Goal: Task Accomplishment & Management: Use online tool/utility

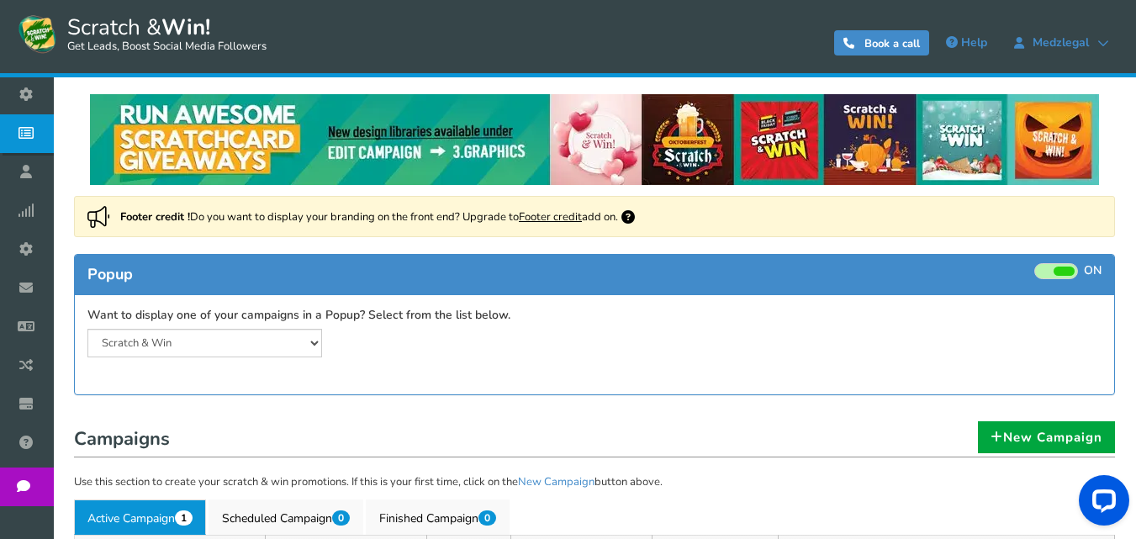
click at [563, 214] on link "Footer credit" at bounding box center [550, 216] width 63 height 15
click at [568, 218] on link "Footer credit" at bounding box center [550, 216] width 63 height 15
click at [567, 210] on link "Footer credit" at bounding box center [550, 216] width 63 height 15
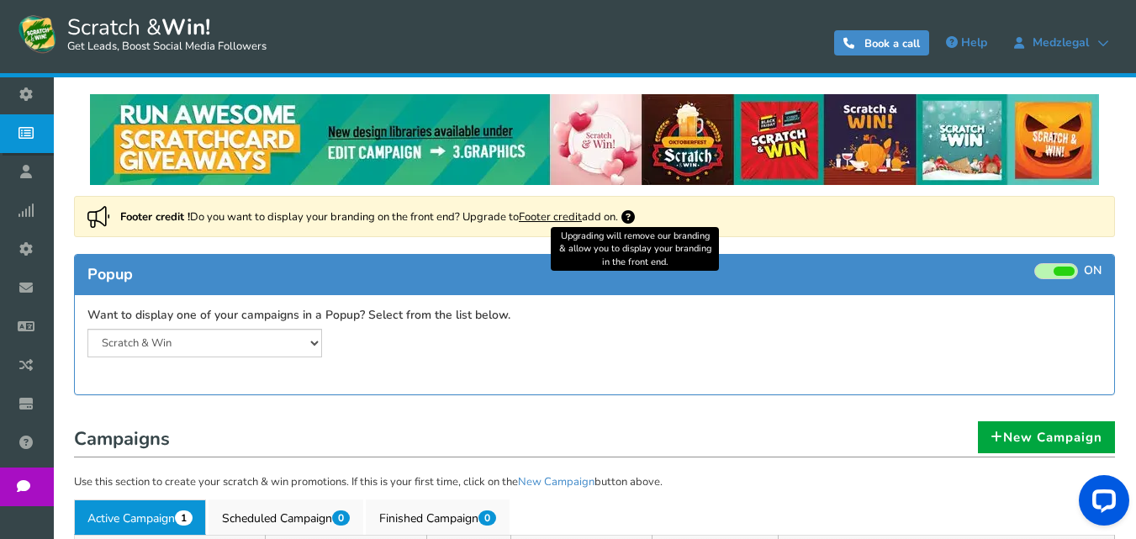
click at [634, 216] on icon at bounding box center [628, 216] width 13 height 13
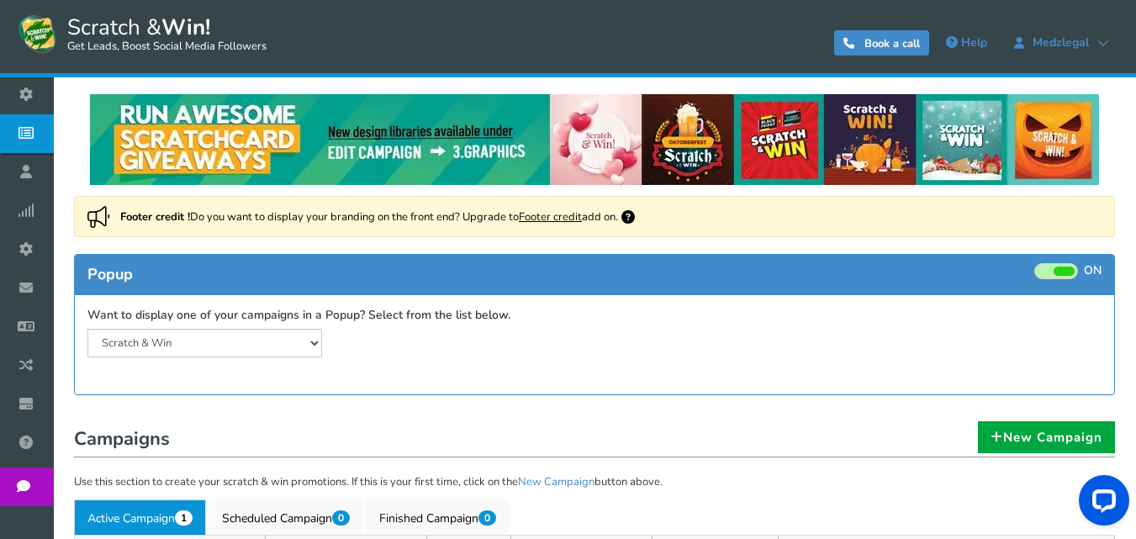
click at [552, 218] on link "Footer credit" at bounding box center [550, 216] width 63 height 15
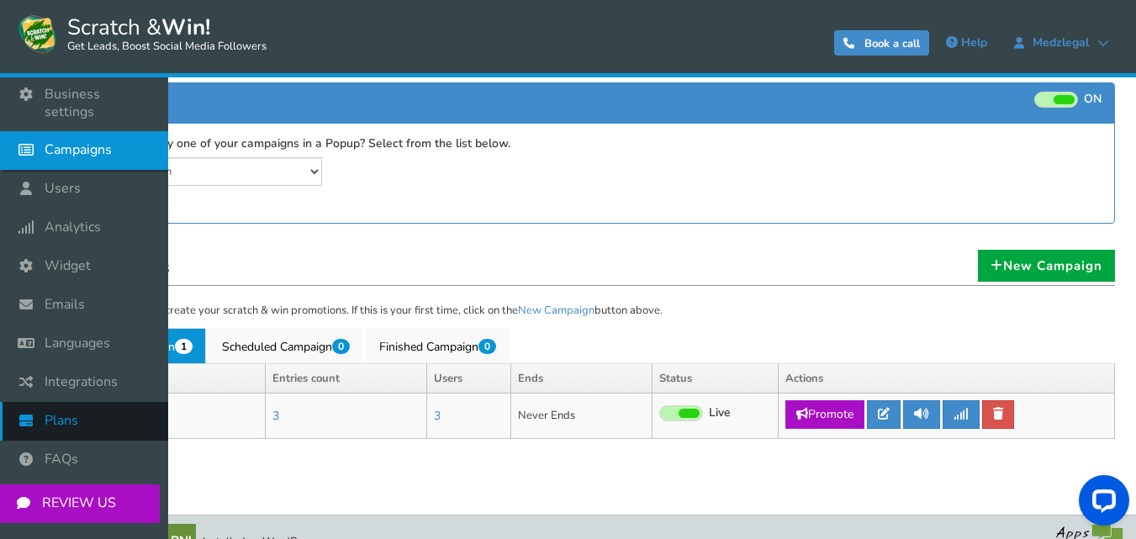
scroll to position [198, 0]
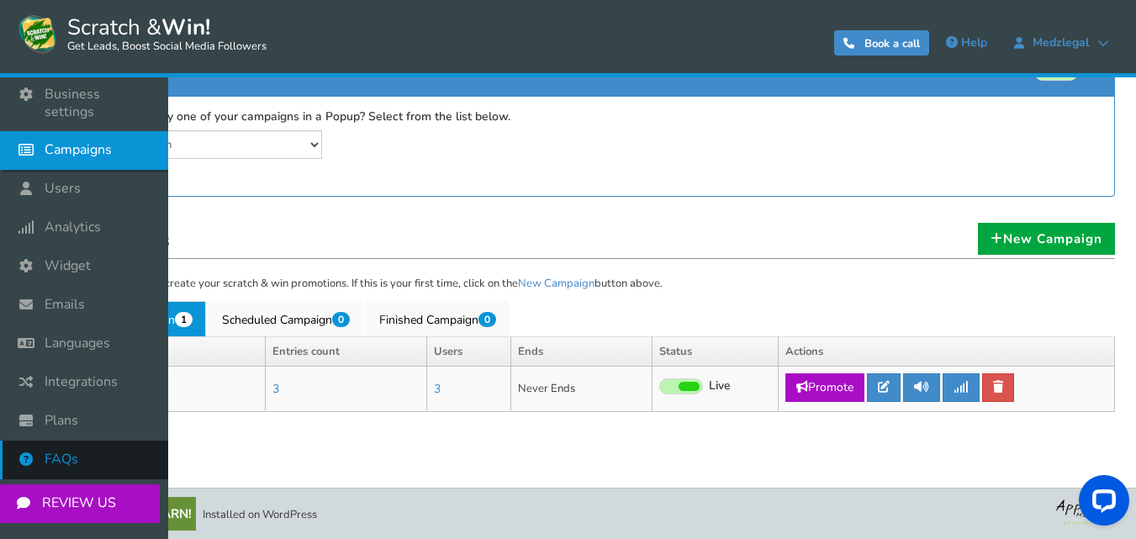
click at [73, 451] on span "FAQs" at bounding box center [62, 460] width 34 height 18
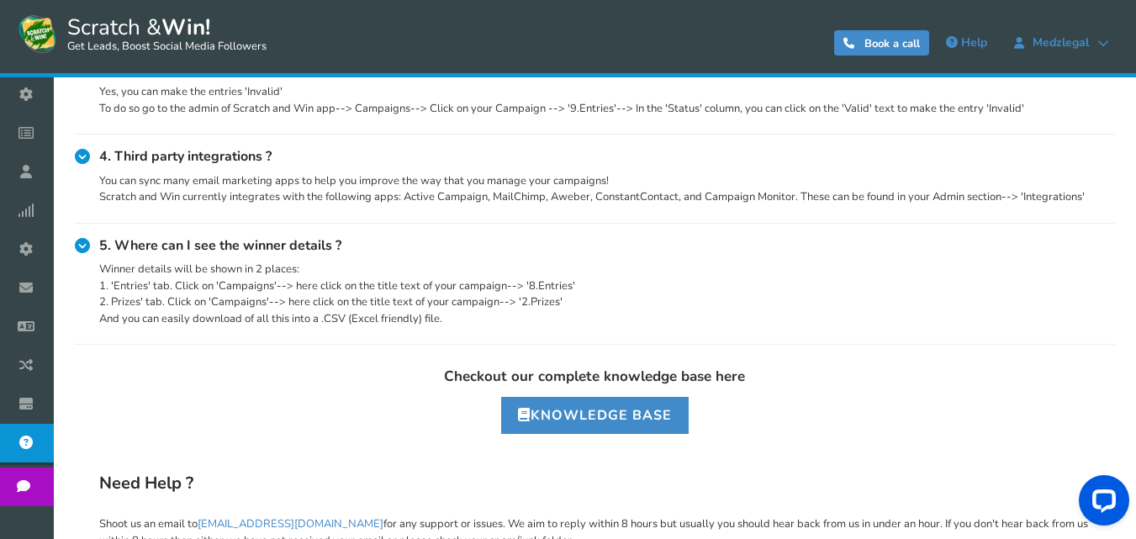
scroll to position [349, 0]
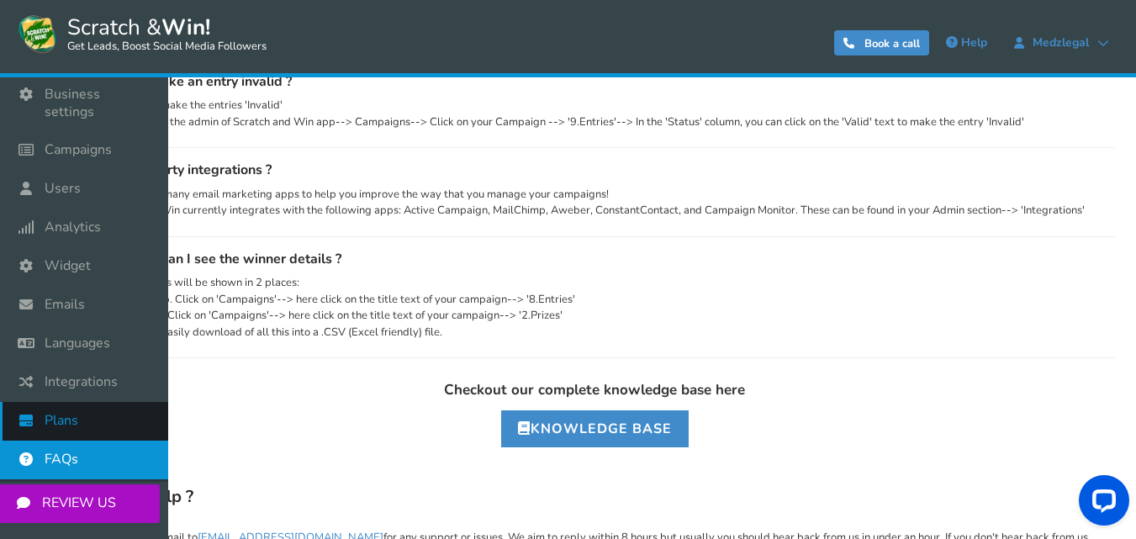
click at [43, 402] on icon at bounding box center [30, 420] width 32 height 37
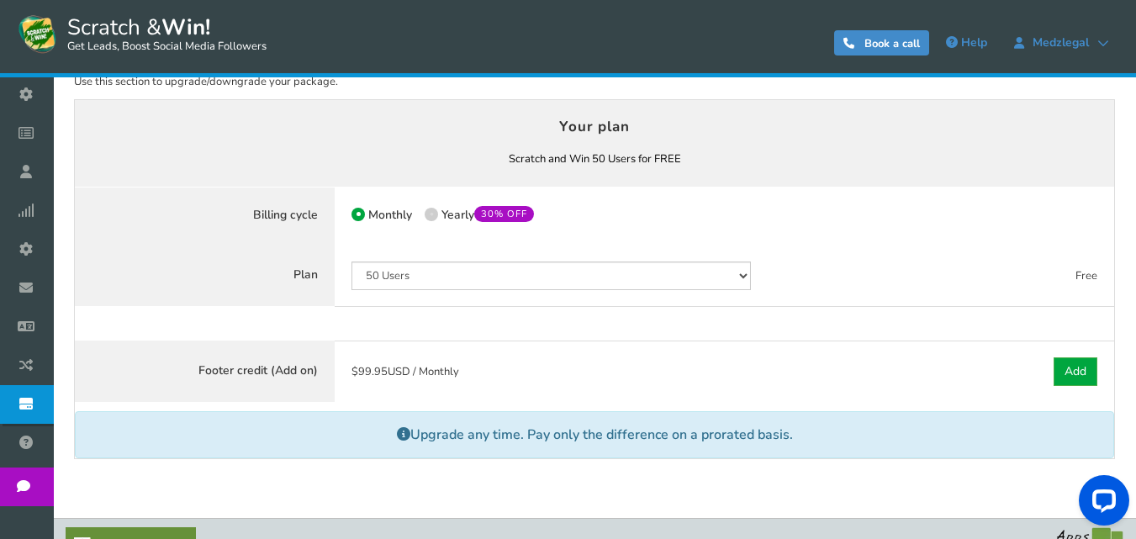
scroll to position [151, 0]
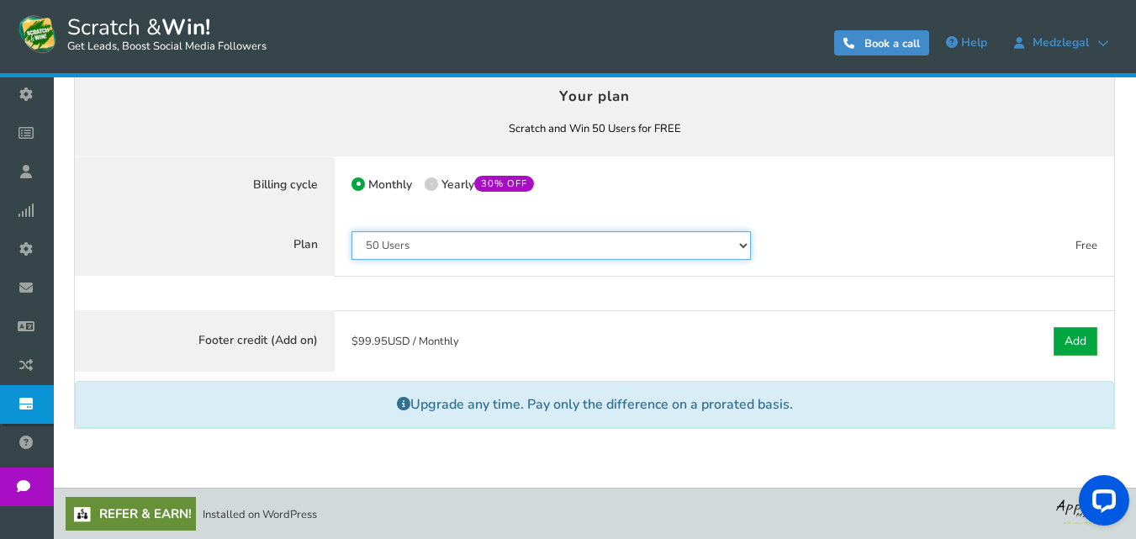
click at [452, 257] on select "50 Users 500 Users 2000 Users 10000 Users 25000 Users Unlimited" at bounding box center [552, 245] width 400 height 29
click at [464, 238] on select "50 Users 500 Users 2000 Users 10000 Users 25000 Users Unlimited" at bounding box center [552, 245] width 400 height 29
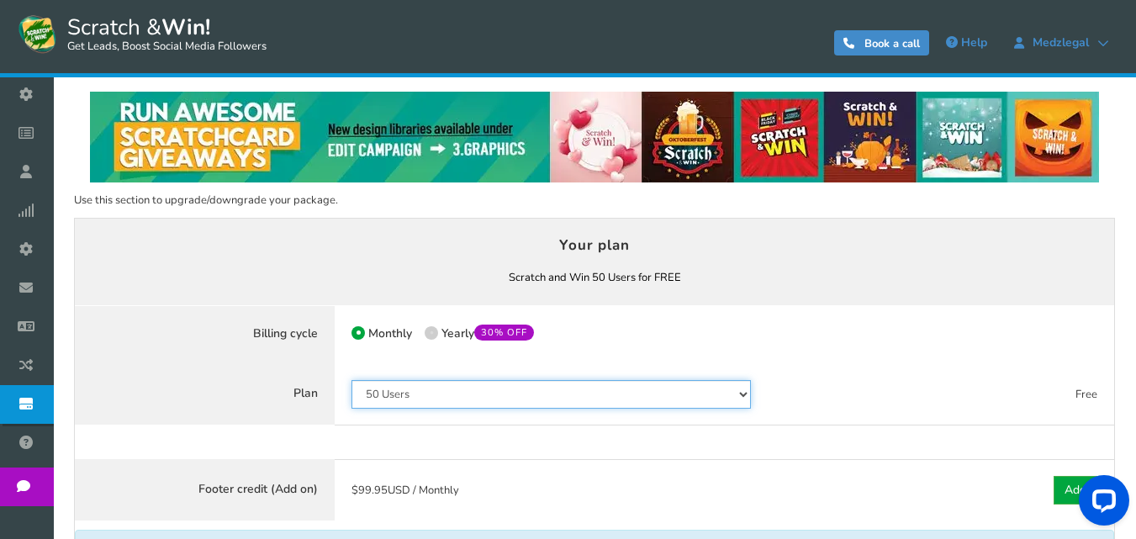
scroll to position [0, 0]
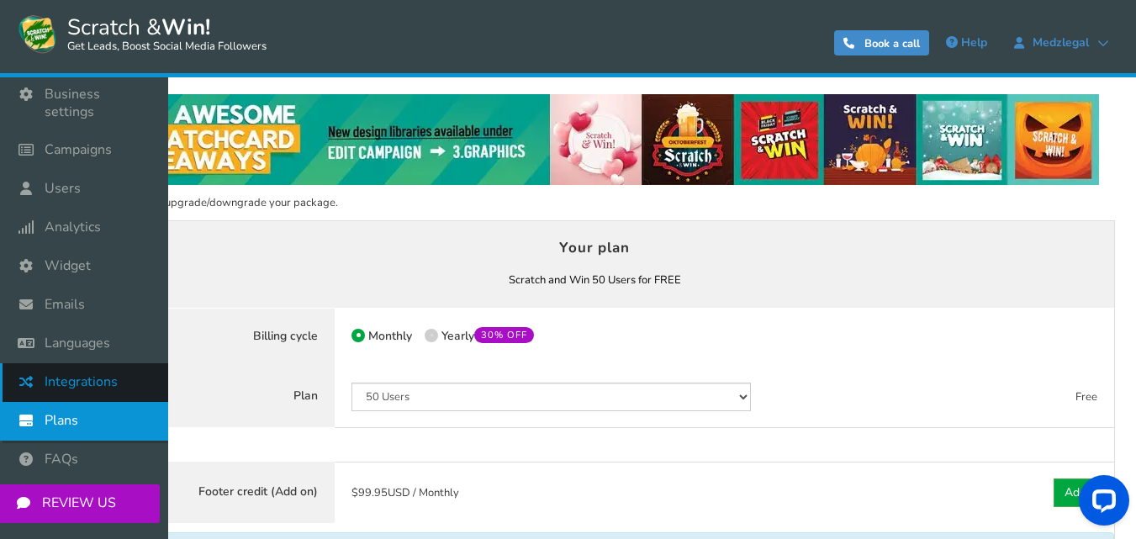
click at [71, 363] on link "Integrations" at bounding box center [84, 382] width 168 height 39
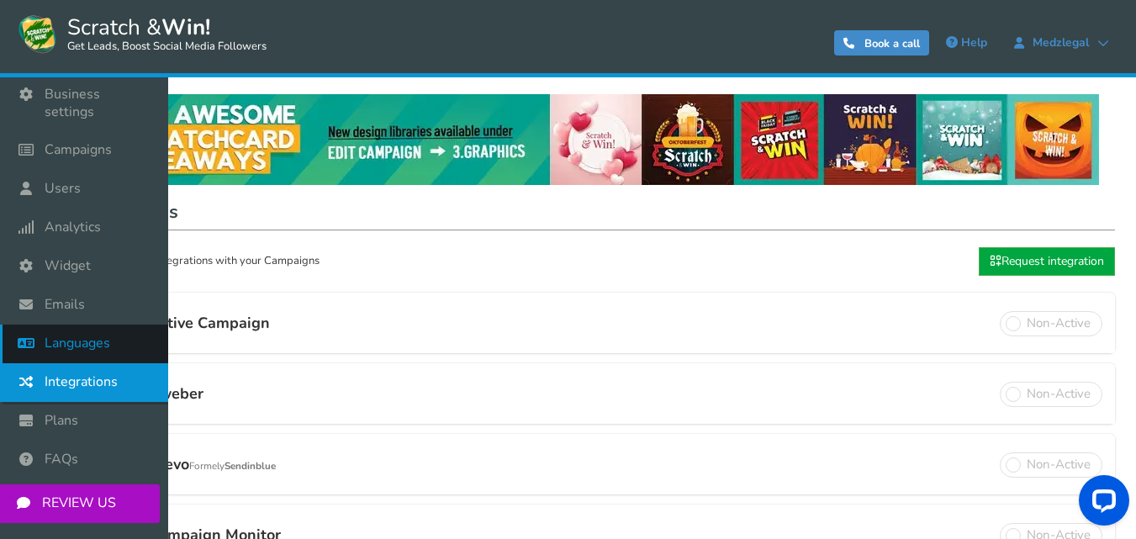
click at [50, 335] on span "Languages" at bounding box center [78, 344] width 66 height 18
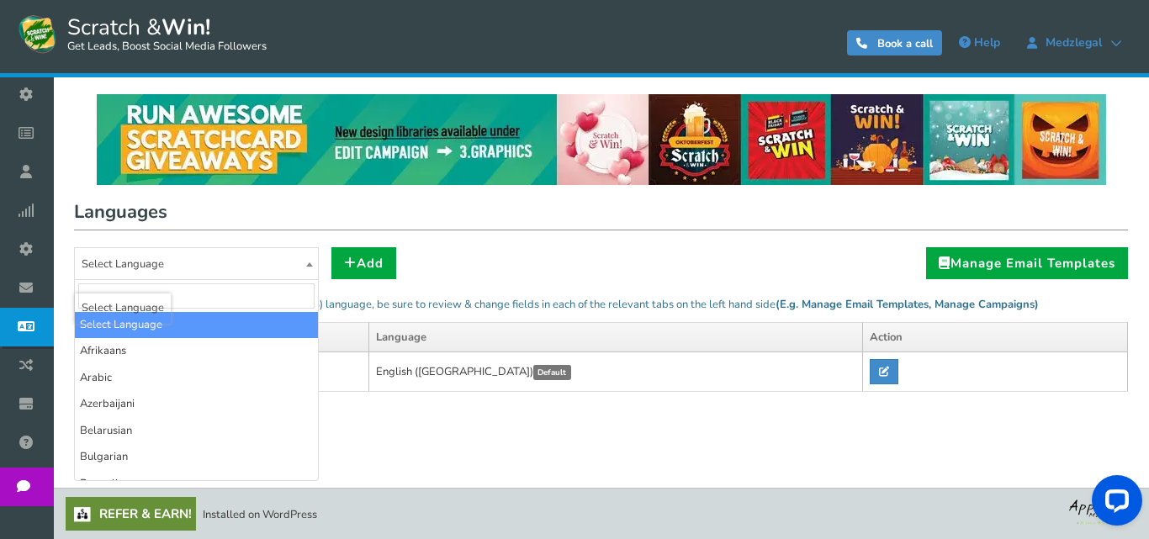
click at [230, 267] on span "Select Language" at bounding box center [196, 264] width 243 height 33
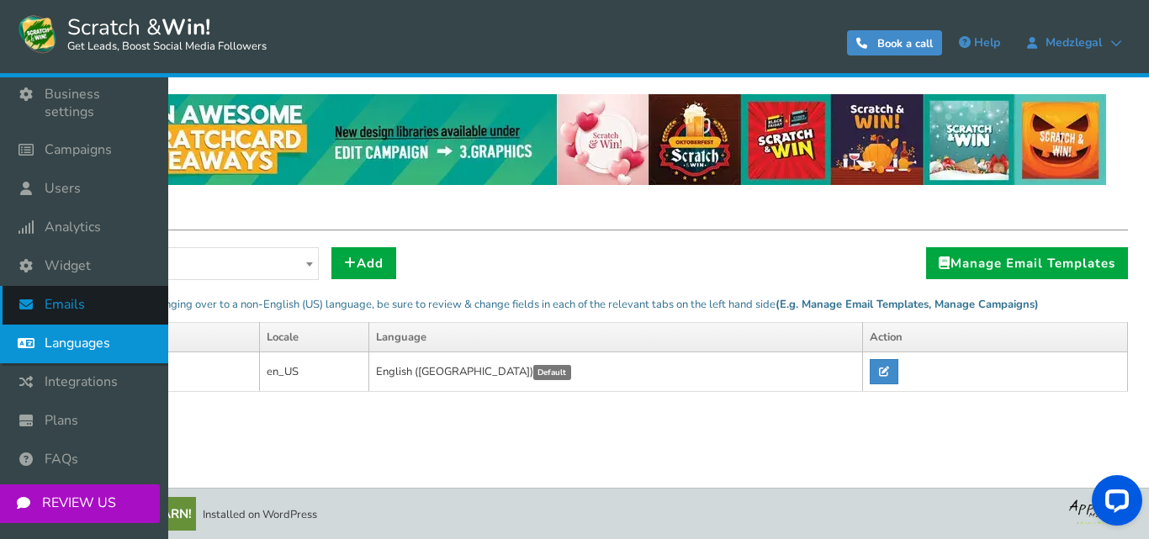
click at [92, 286] on link "Emails" at bounding box center [84, 305] width 168 height 39
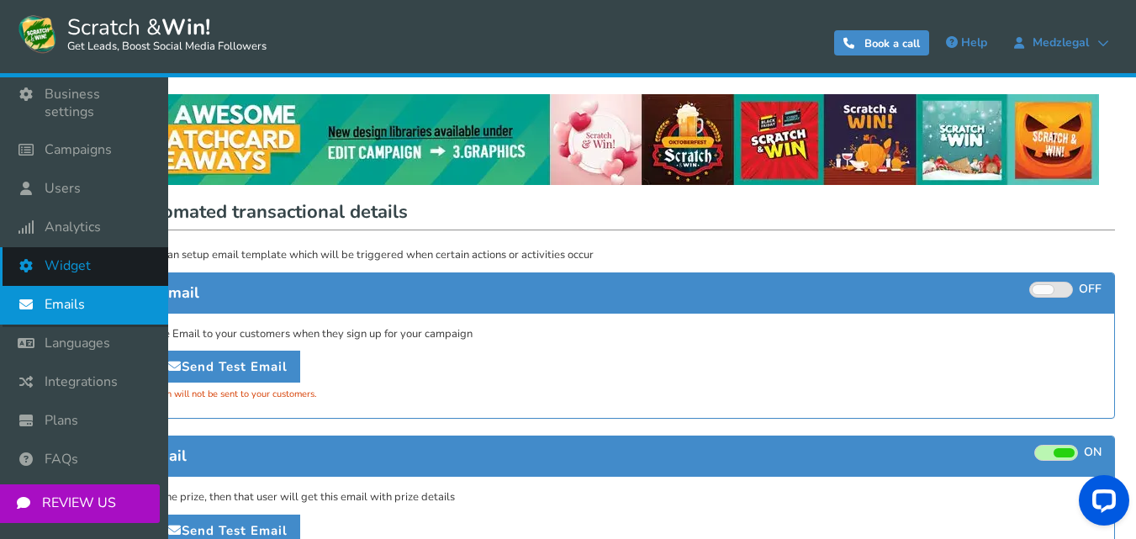
click at [101, 247] on link "Widget" at bounding box center [84, 266] width 168 height 39
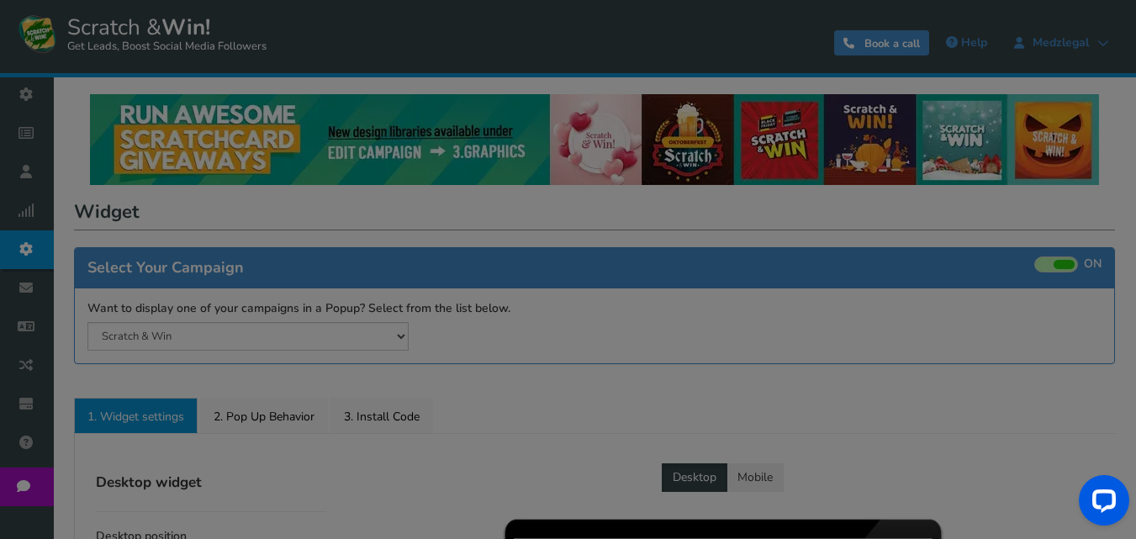
radio input "true"
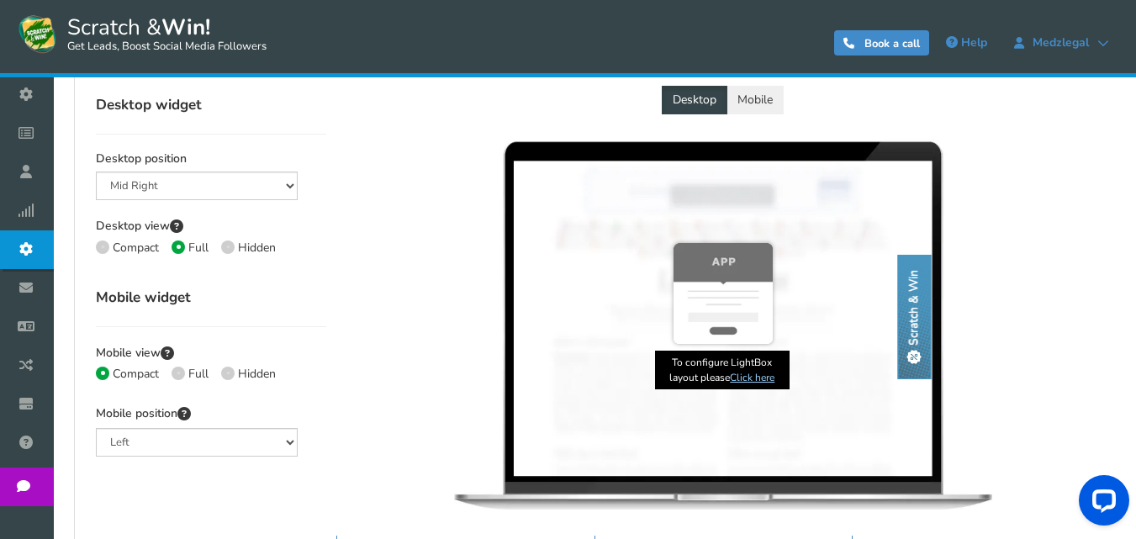
scroll to position [336, 0]
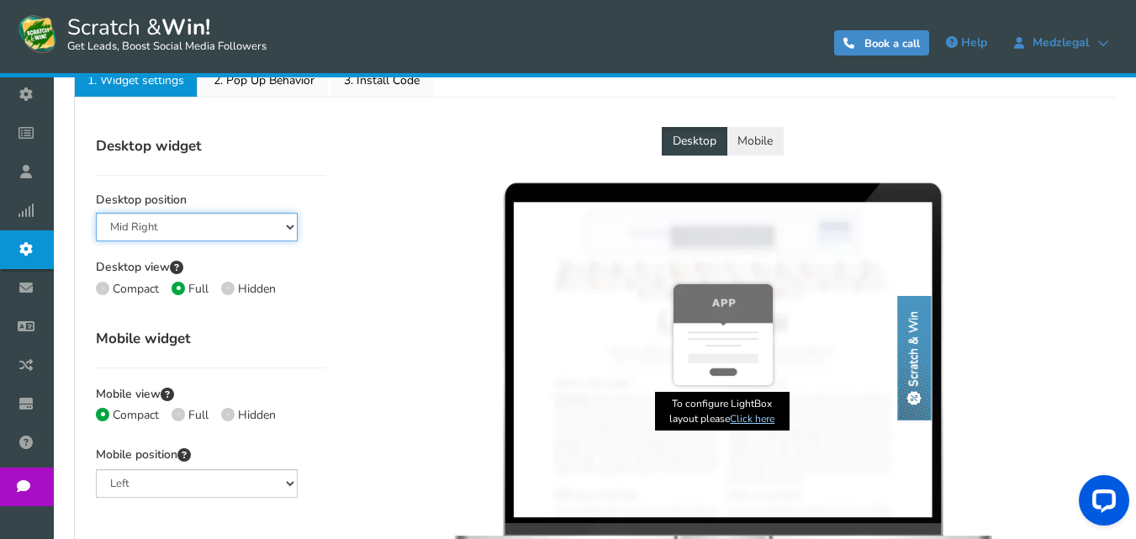
click at [266, 232] on select "Mid Right Mid Left Top Bar Bottom Bar Bottom Left Bottom Right Bottom Middle" at bounding box center [197, 227] width 202 height 29
click at [289, 223] on select "Mid Right Mid Left Top Bar Bottom Bar Bottom Left Bottom Right Bottom Middle" at bounding box center [197, 227] width 202 height 29
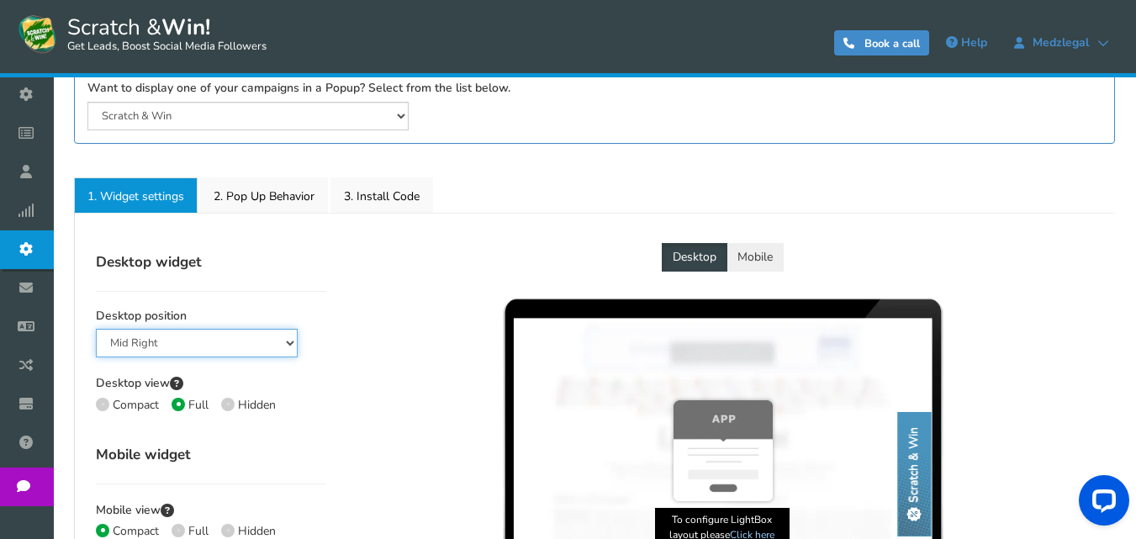
scroll to position [197, 0]
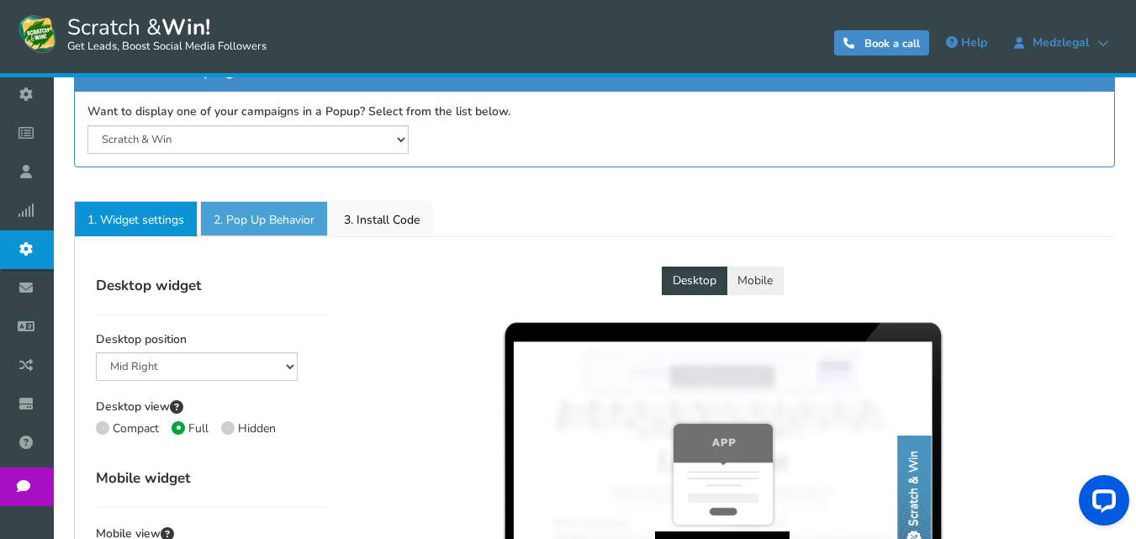
click at [250, 214] on link "2. Pop Up Behavior" at bounding box center [264, 218] width 128 height 35
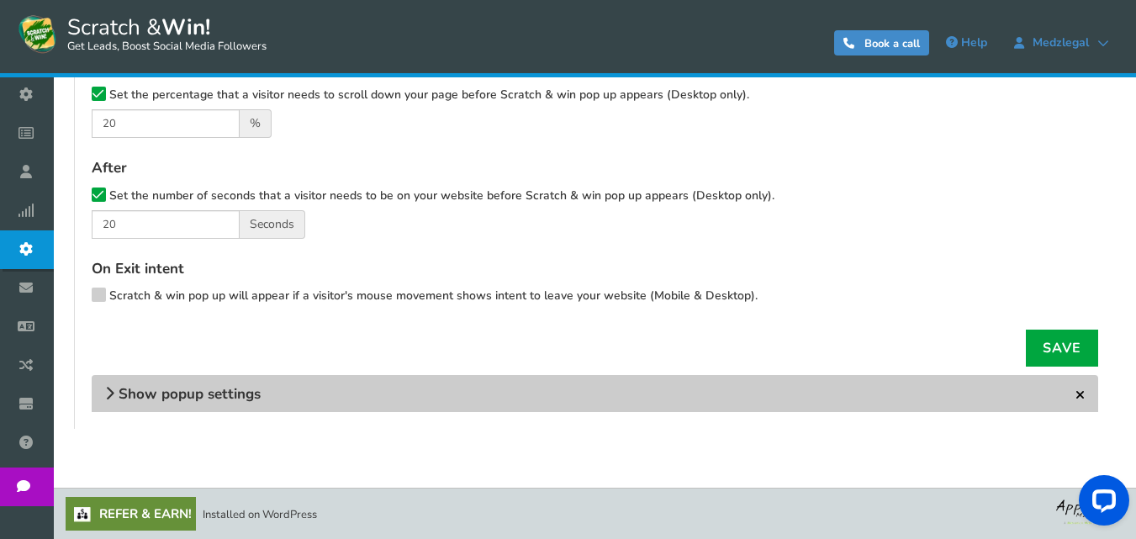
click at [347, 396] on h4 "Show popup settings" at bounding box center [595, 393] width 1007 height 37
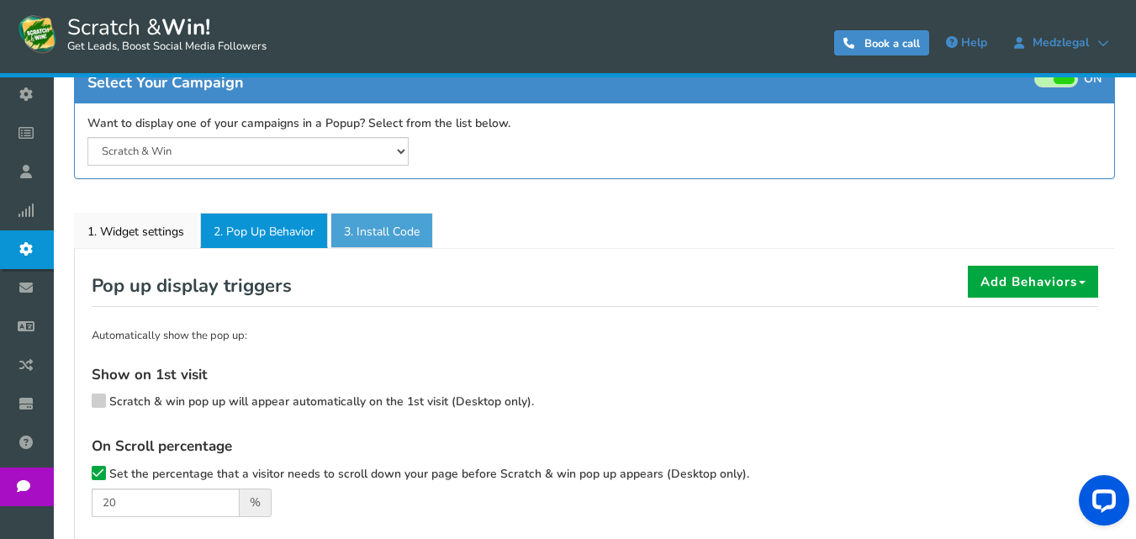
click at [385, 235] on link "3. Install Code" at bounding box center [382, 230] width 103 height 35
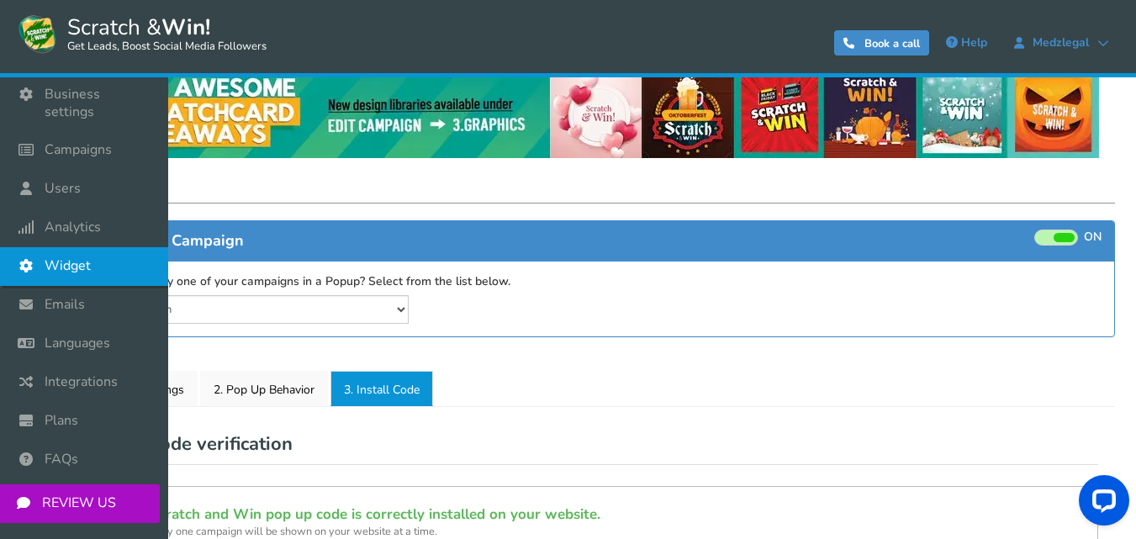
scroll to position [25, 0]
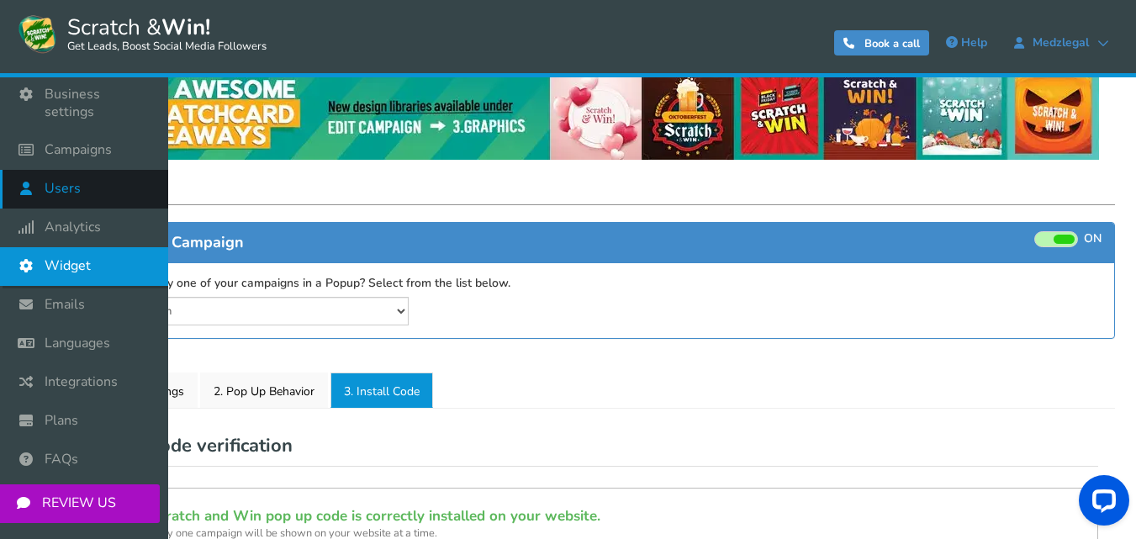
click at [77, 180] on span "Users" at bounding box center [63, 189] width 36 height 18
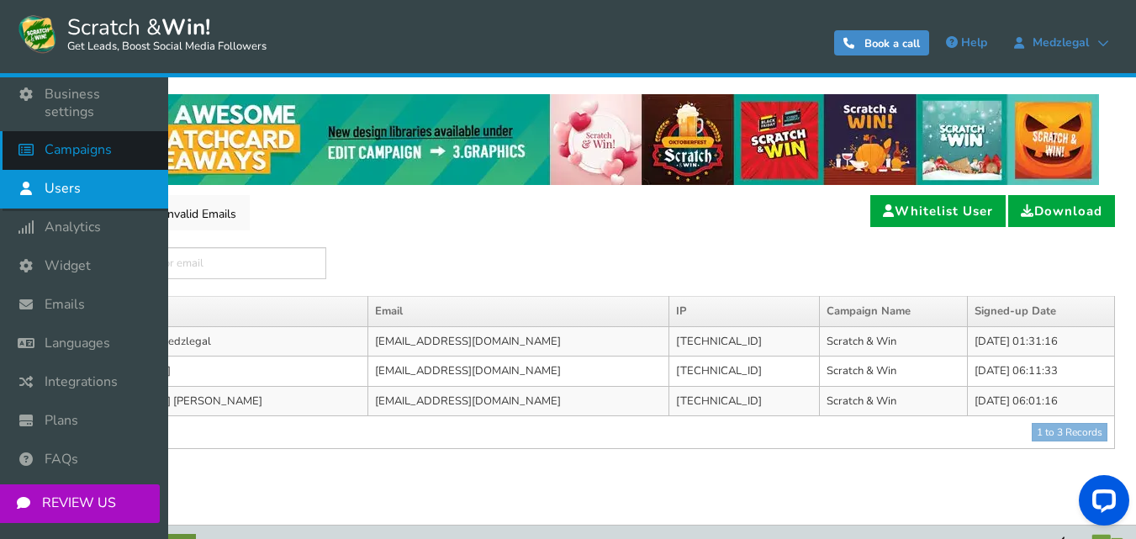
click at [76, 141] on span "Campaigns" at bounding box center [78, 150] width 67 height 18
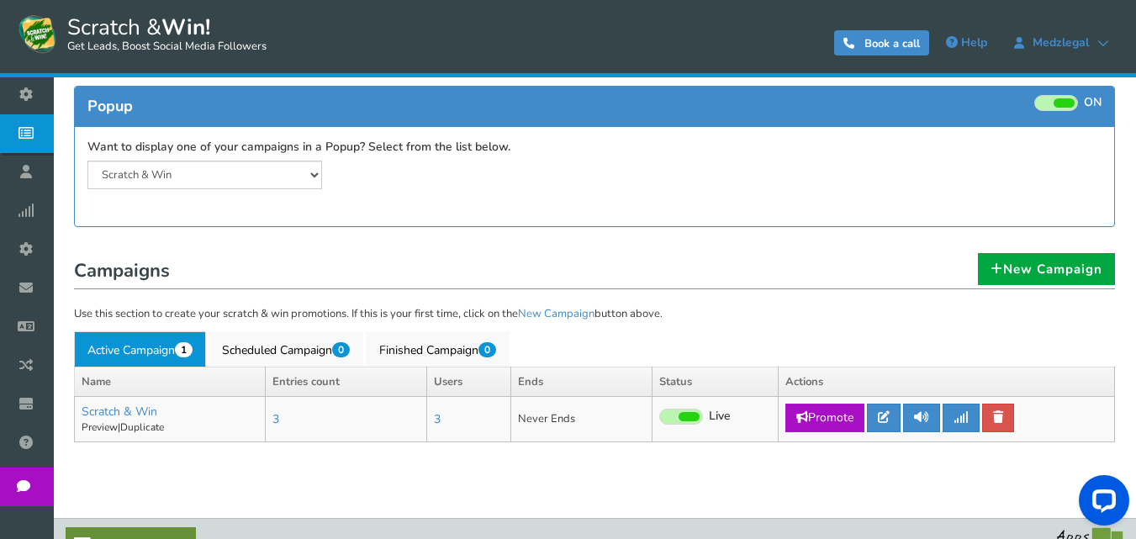
scroll to position [198, 0]
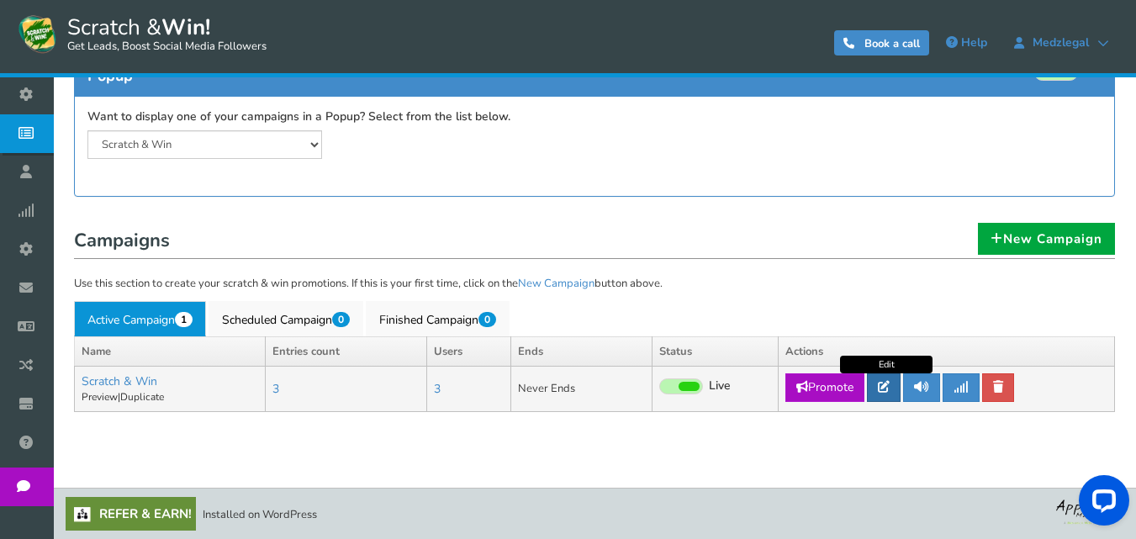
click at [884, 389] on icon at bounding box center [884, 387] width 12 height 12
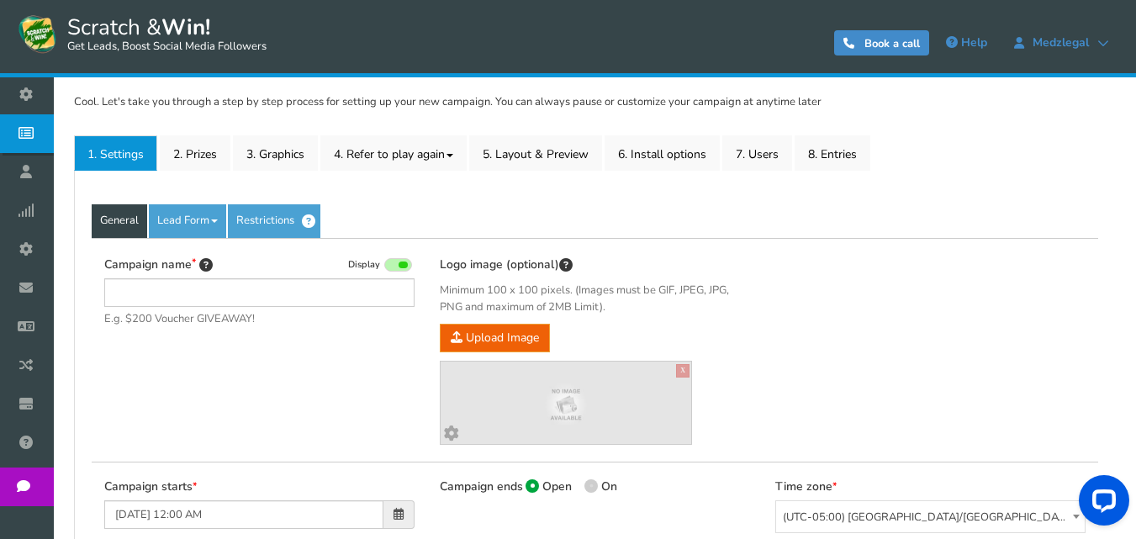
type input "Scratch & Win"
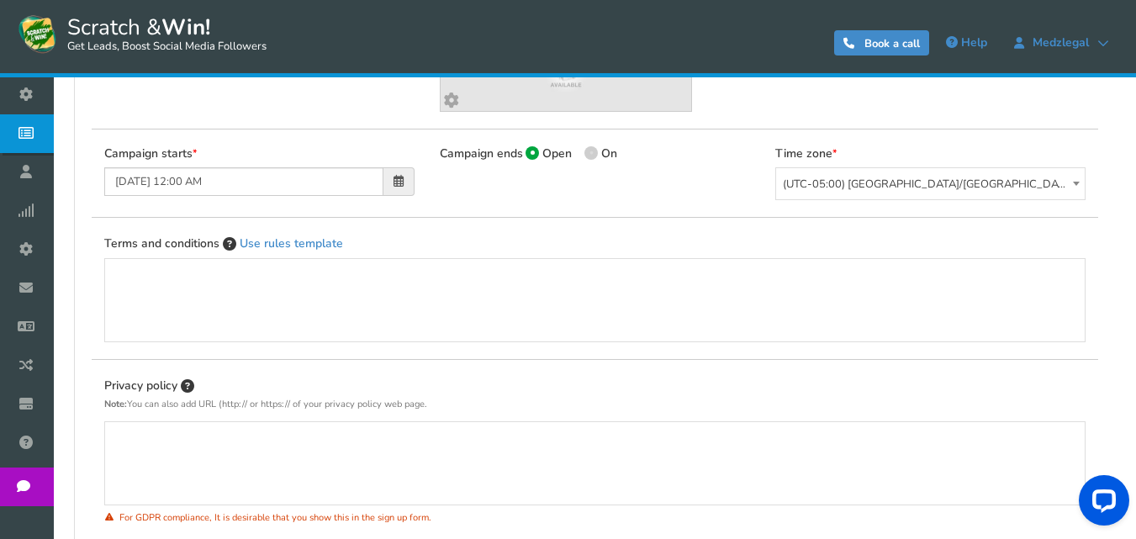
scroll to position [294, 0]
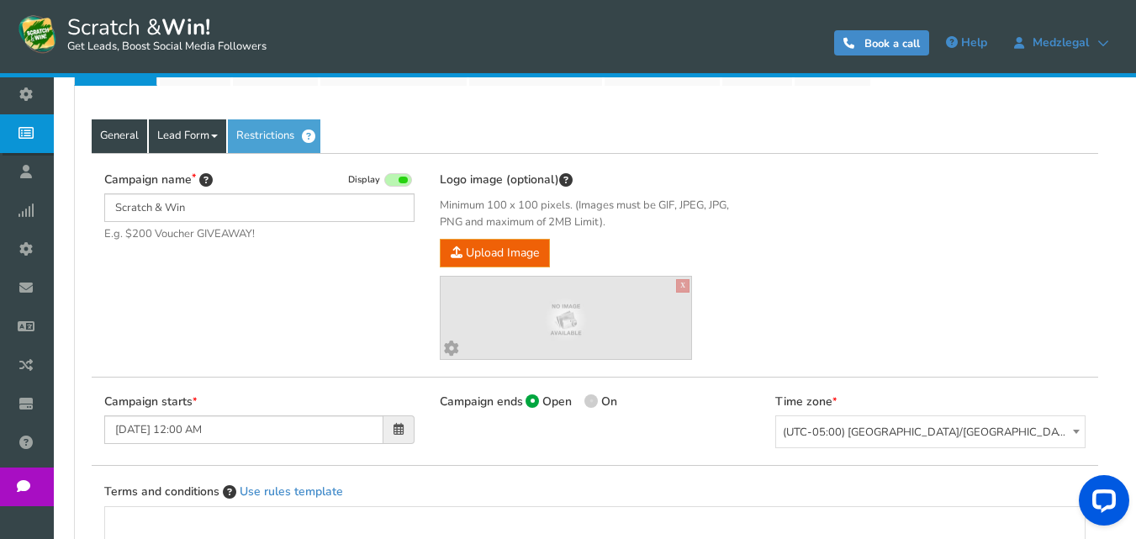
click at [207, 141] on link "Lead Form" at bounding box center [187, 136] width 77 height 34
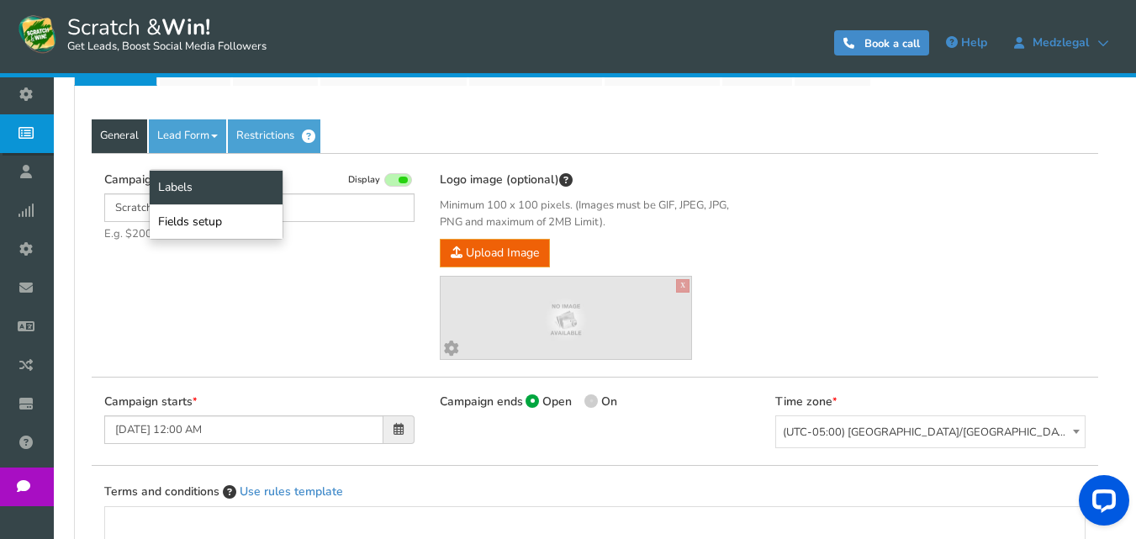
click at [197, 172] on link "Labels" at bounding box center [216, 187] width 133 height 34
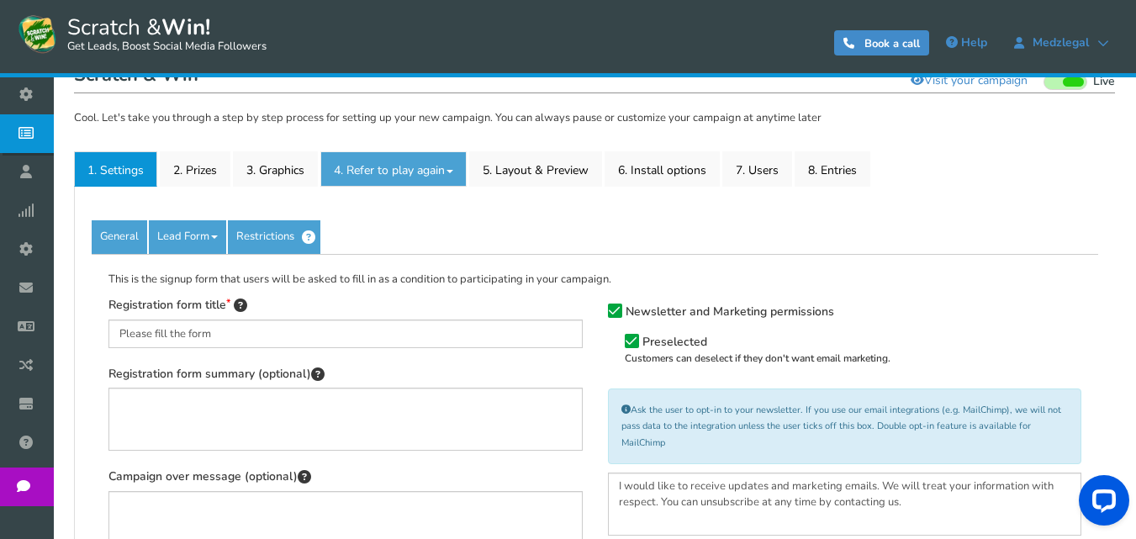
scroll to position [232, 0]
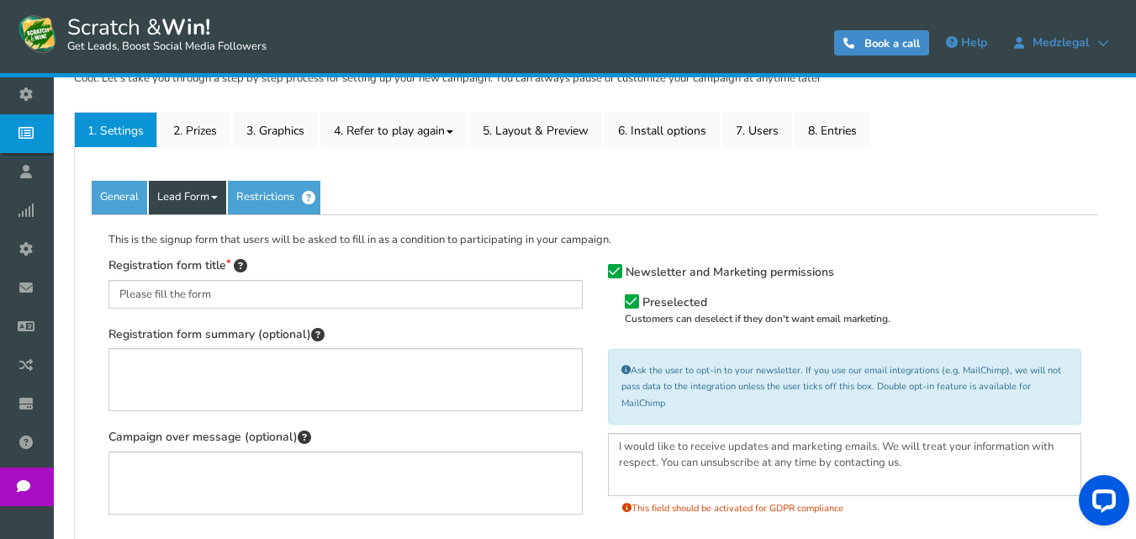
click at [201, 193] on link "Lead Form" at bounding box center [187, 198] width 77 height 34
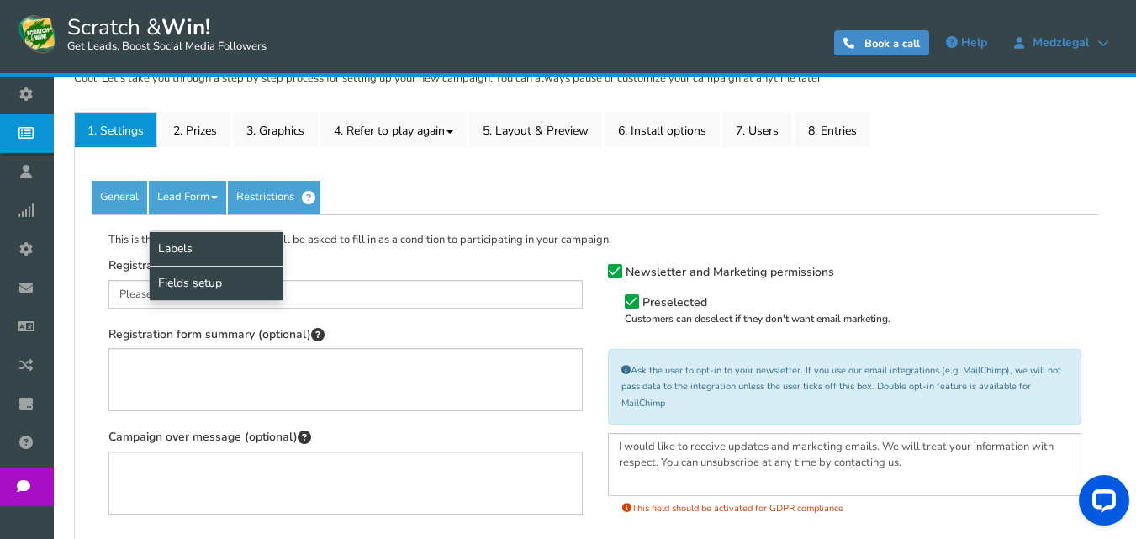
click at [203, 276] on link "Fields setup" at bounding box center [216, 283] width 133 height 34
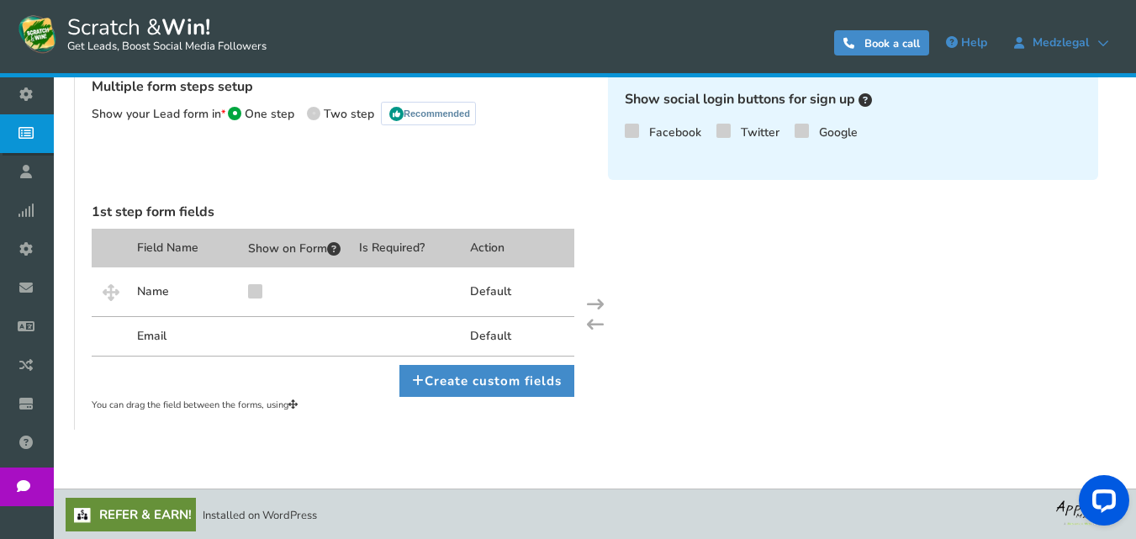
scroll to position [486, 0]
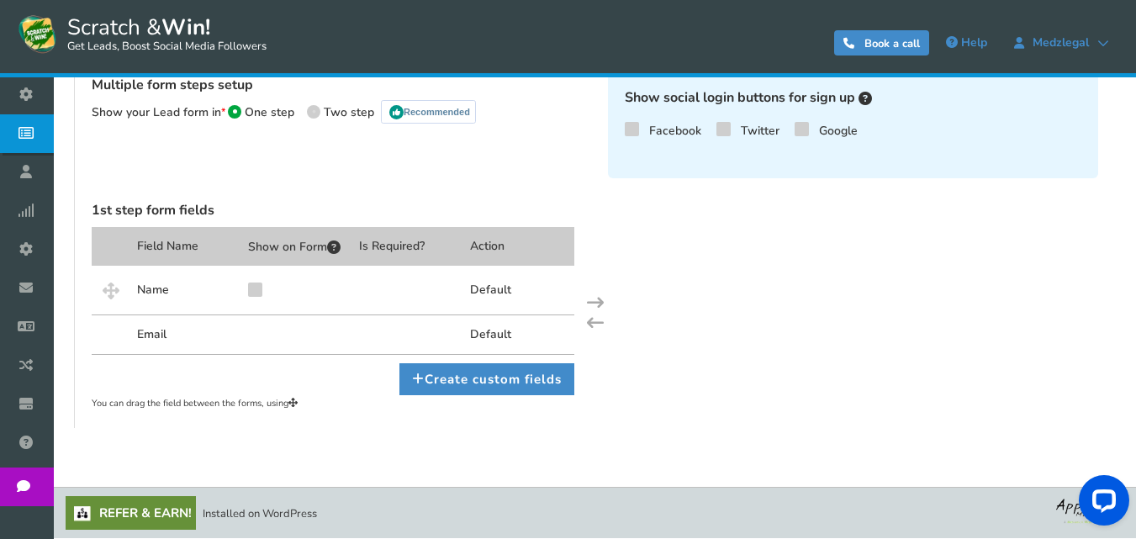
click at [257, 287] on icon at bounding box center [255, 288] width 12 height 13
click at [247, 287] on input "checkbox" at bounding box center [239, 295] width 16 height 16
checkbox input "true"
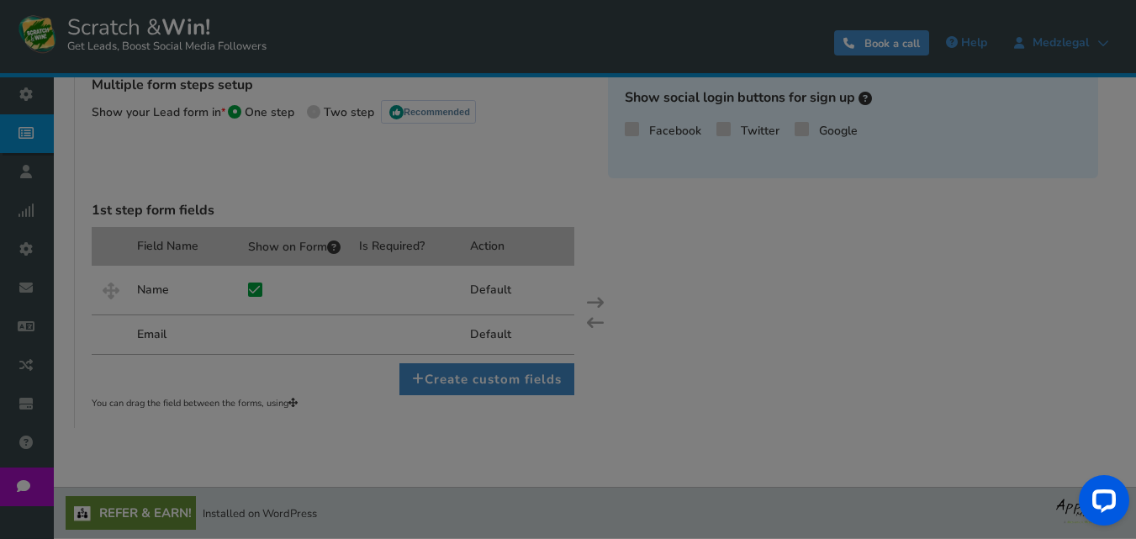
scroll to position [481, 0]
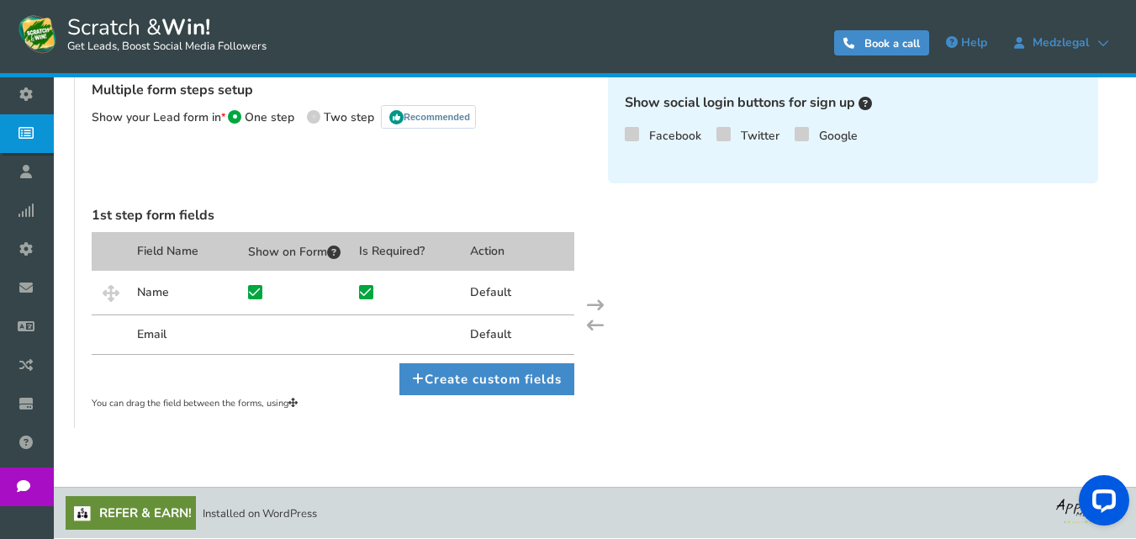
click at [261, 333] on div at bounding box center [296, 335] width 111 height 40
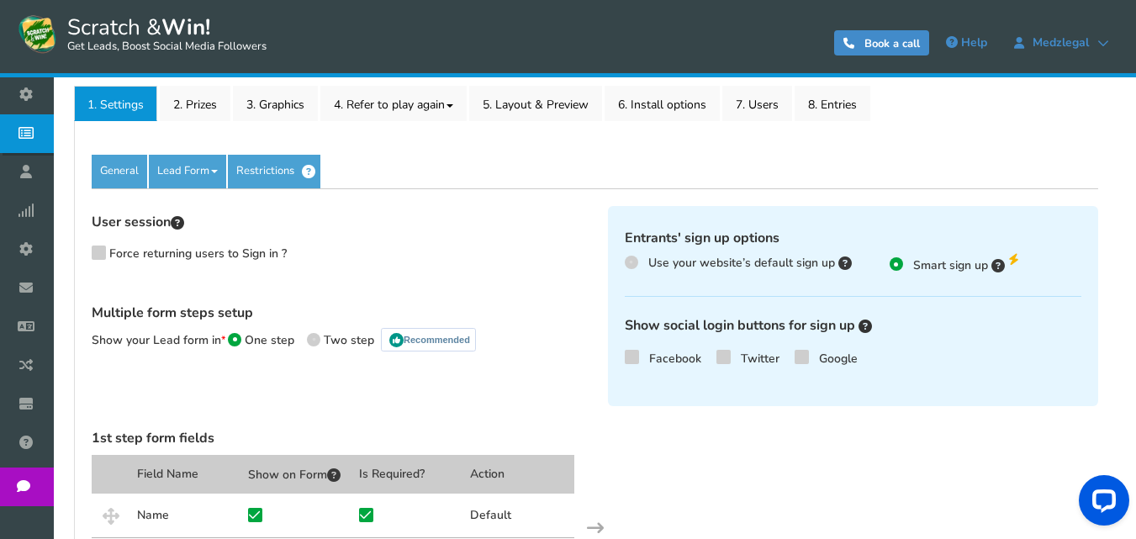
scroll to position [229, 0]
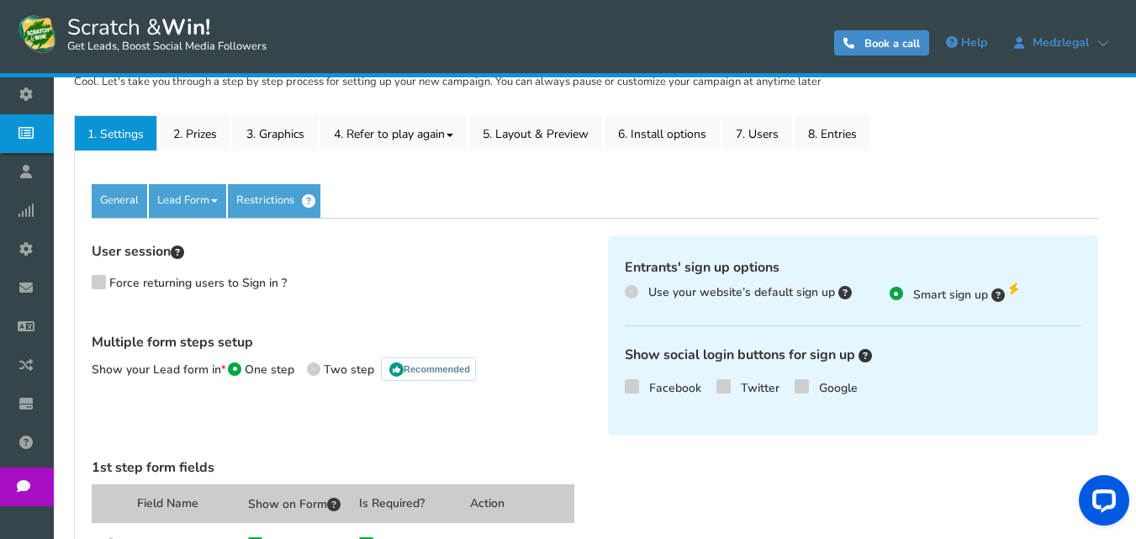
click at [251, 178] on div "General Lead Form Labels Fields setup Restrictions Allow users to play again af…" at bounding box center [594, 416] width 1041 height 530
click at [256, 200] on link "Restrictions" at bounding box center [274, 201] width 93 height 34
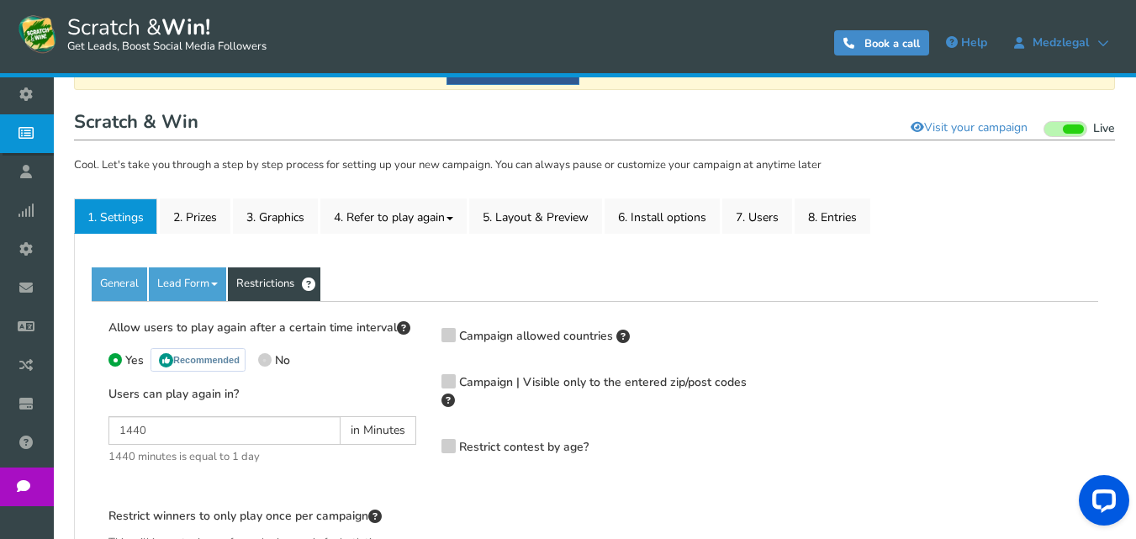
scroll to position [145, 0]
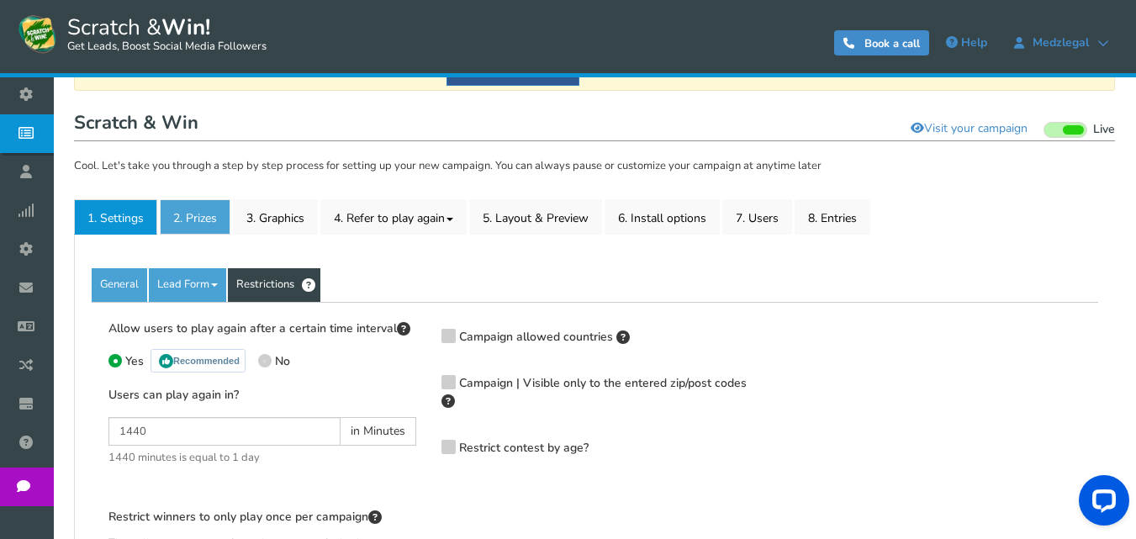
click at [205, 215] on link "2. Prizes" at bounding box center [195, 216] width 71 height 35
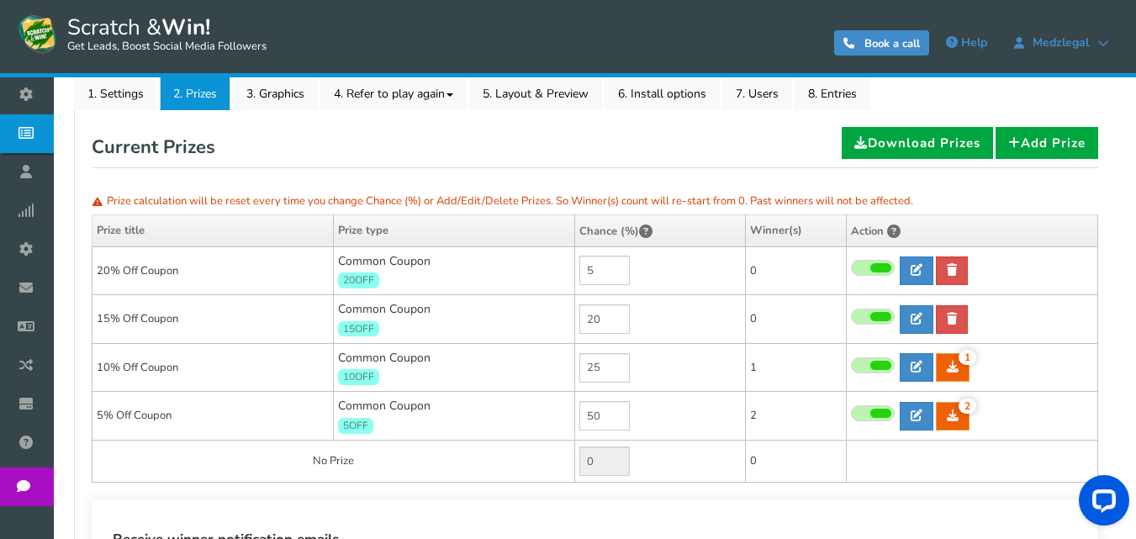
scroll to position [229, 0]
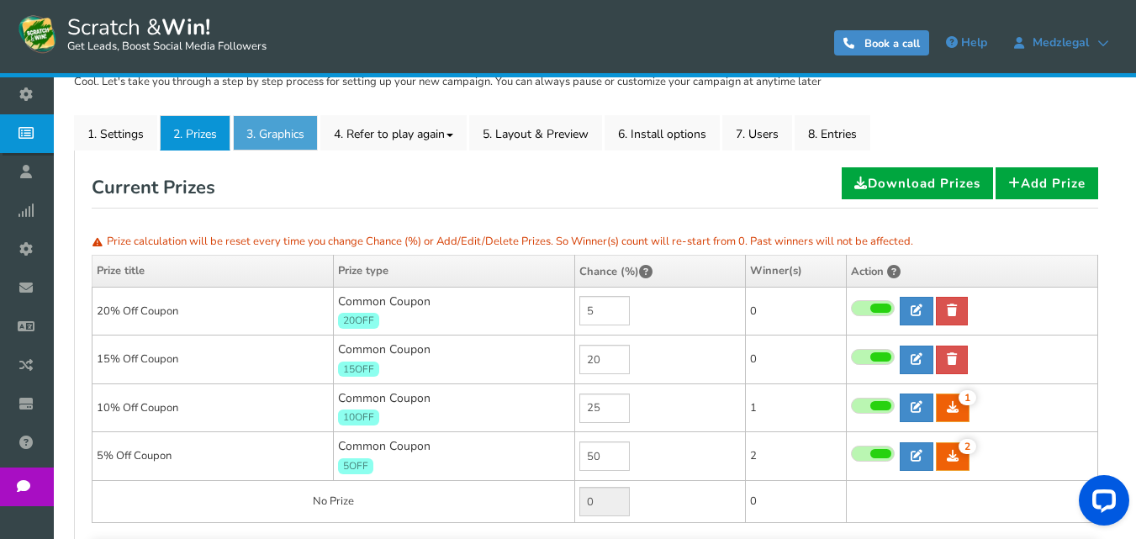
click at [279, 133] on link "3. Graphics" at bounding box center [275, 132] width 85 height 35
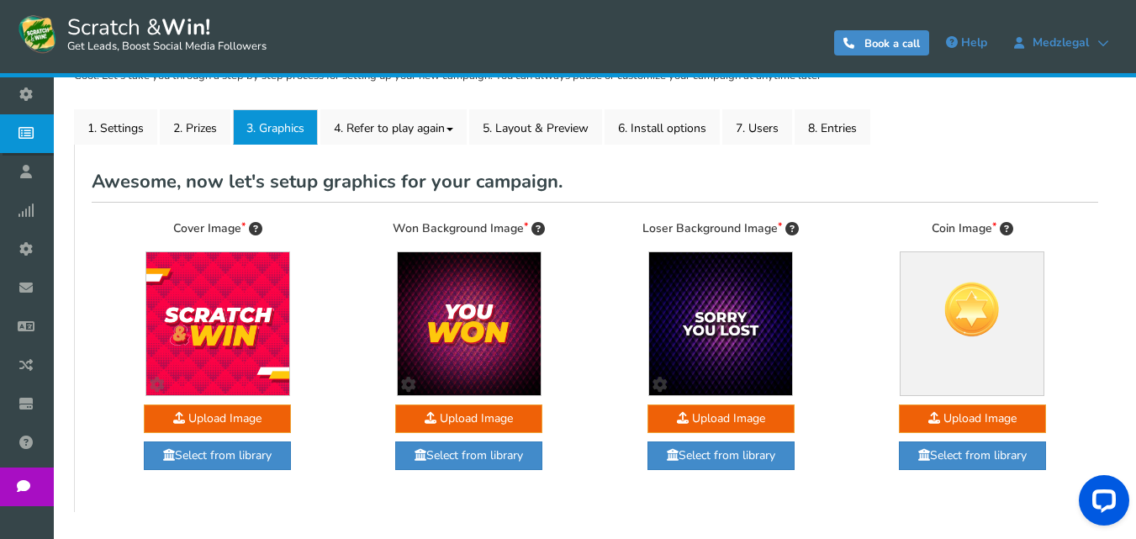
scroll to position [151, 0]
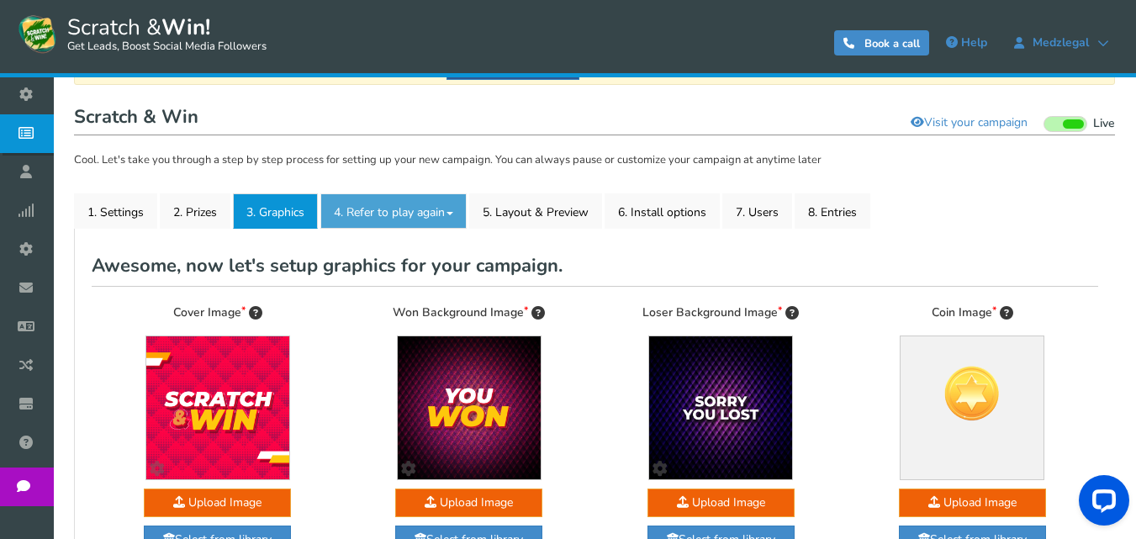
click at [380, 204] on link "4. Refer to play again" at bounding box center [393, 210] width 146 height 35
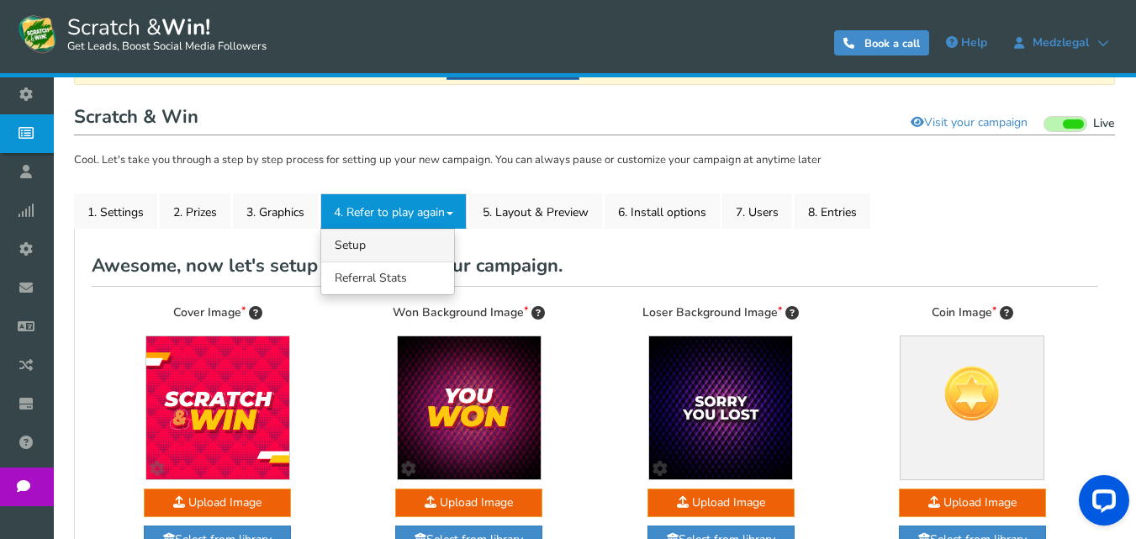
click at [377, 251] on link "4.1 Referrals Setup" at bounding box center [387, 245] width 133 height 33
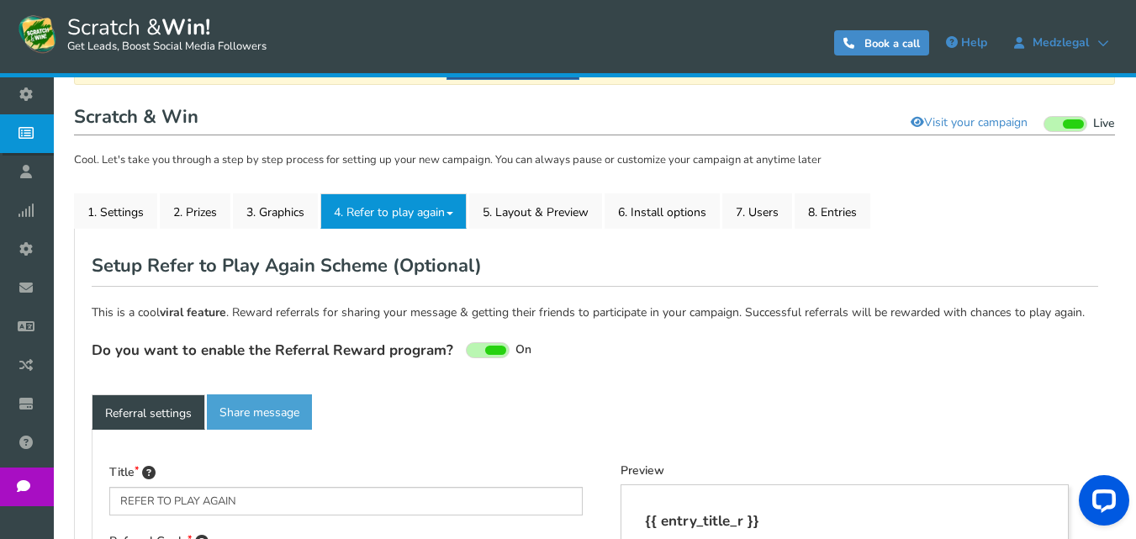
type textarea "Refer your friends and get more chances to win!"
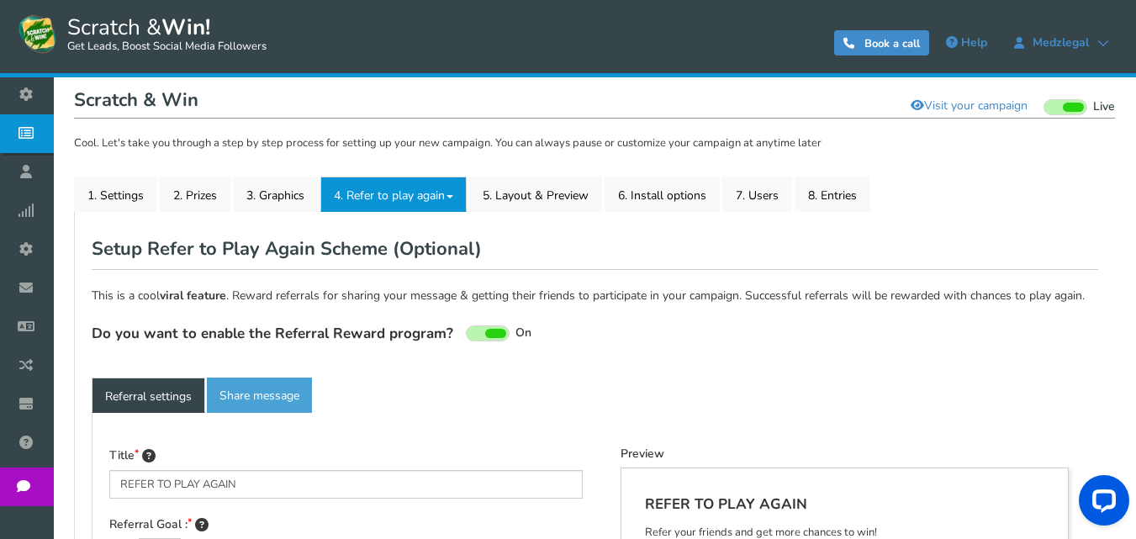
scroll to position [129, 0]
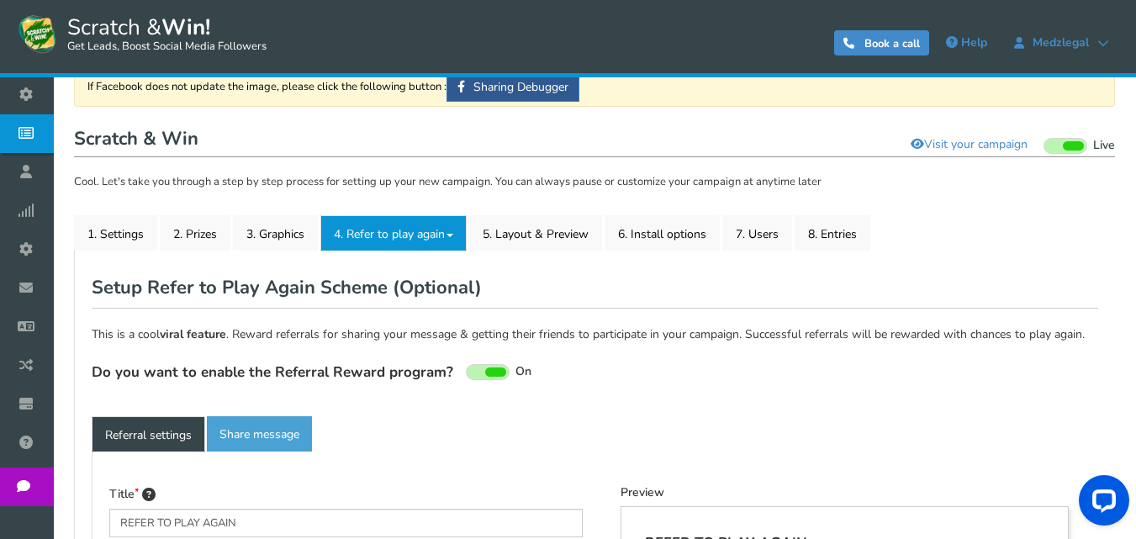
click at [389, 241] on link "4. Refer to play again" at bounding box center [393, 232] width 146 height 35
click at [384, 301] on link "4.2 Referral Stats" at bounding box center [387, 299] width 133 height 33
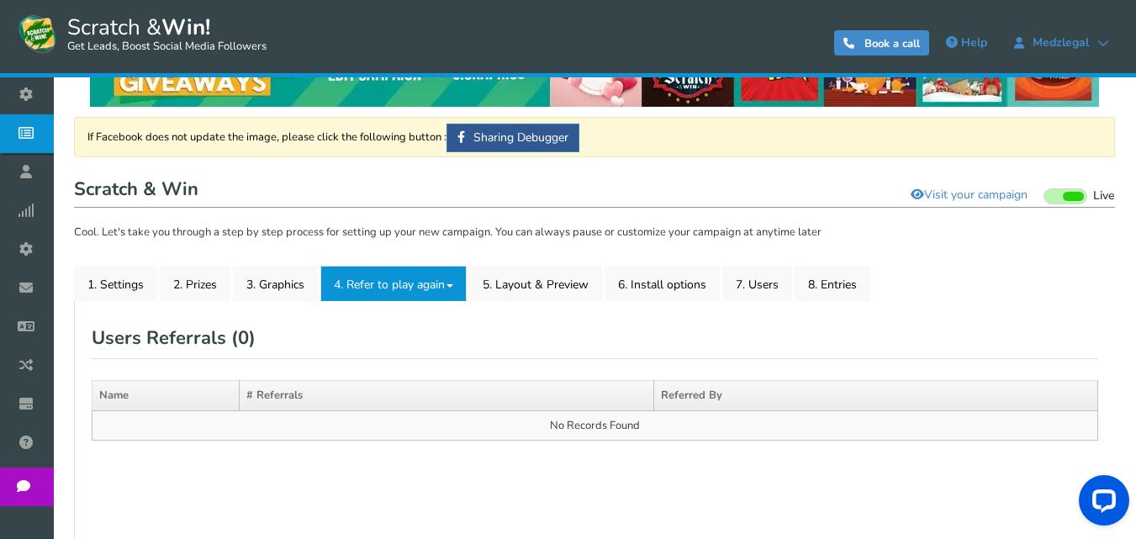
scroll to position [119, 0]
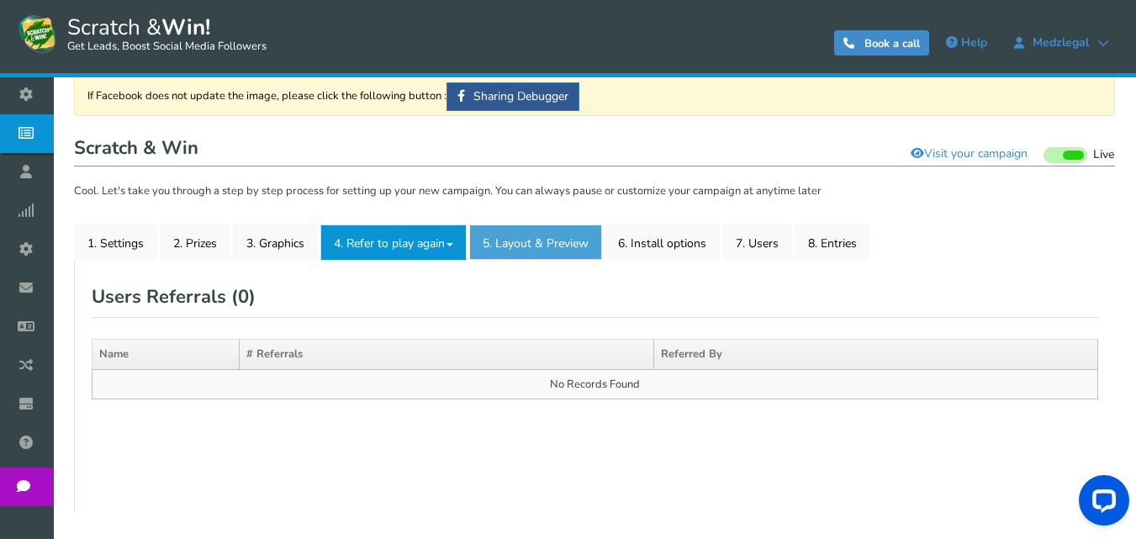
click at [527, 231] on link "5. Layout & Preview" at bounding box center [535, 242] width 133 height 35
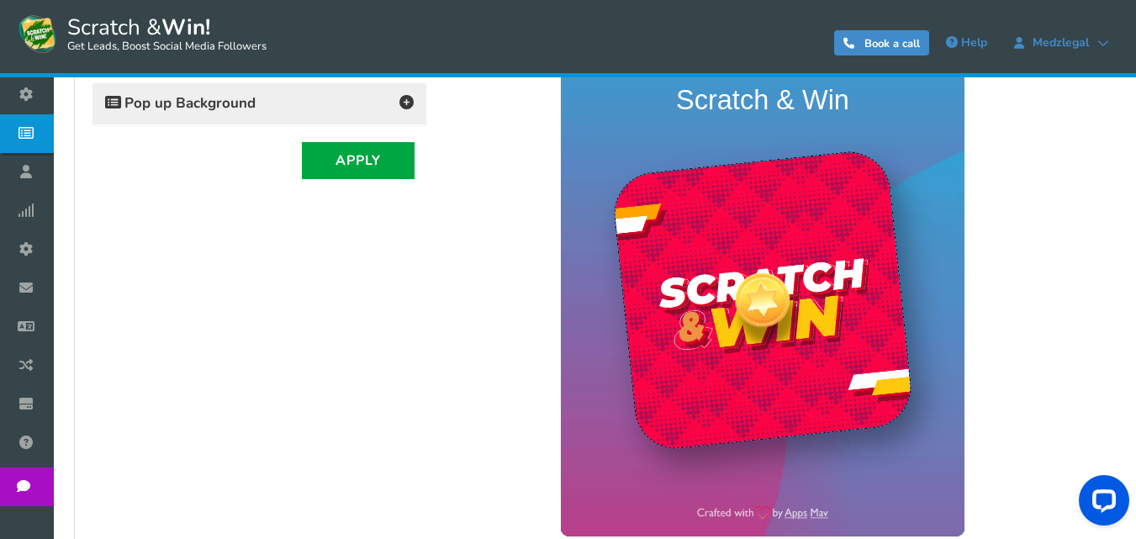
scroll to position [372, 0]
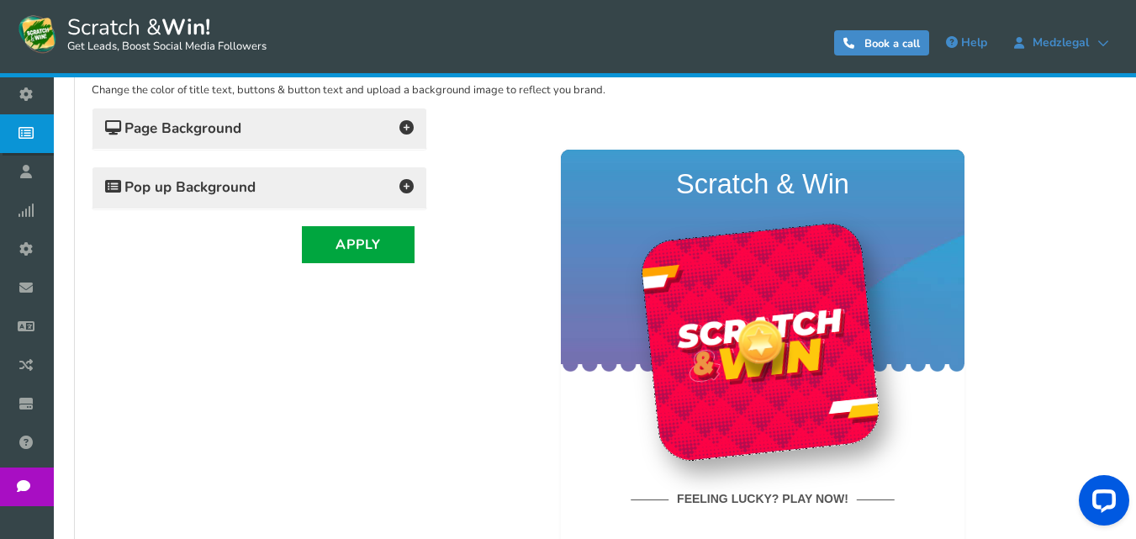
click at [377, 135] on h4 "Page Background" at bounding box center [259, 129] width 309 height 24
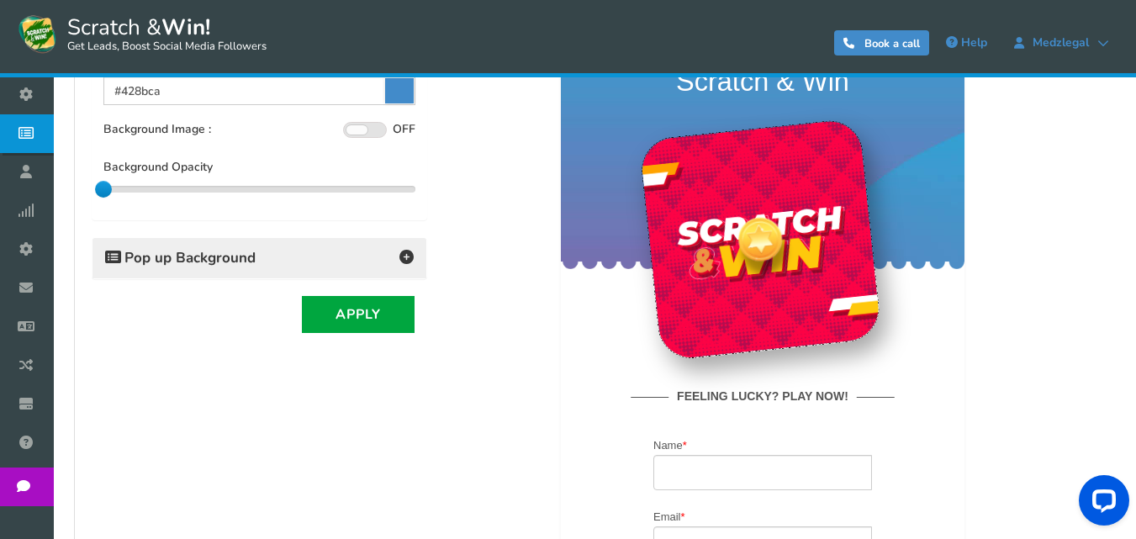
scroll to position [456, 0]
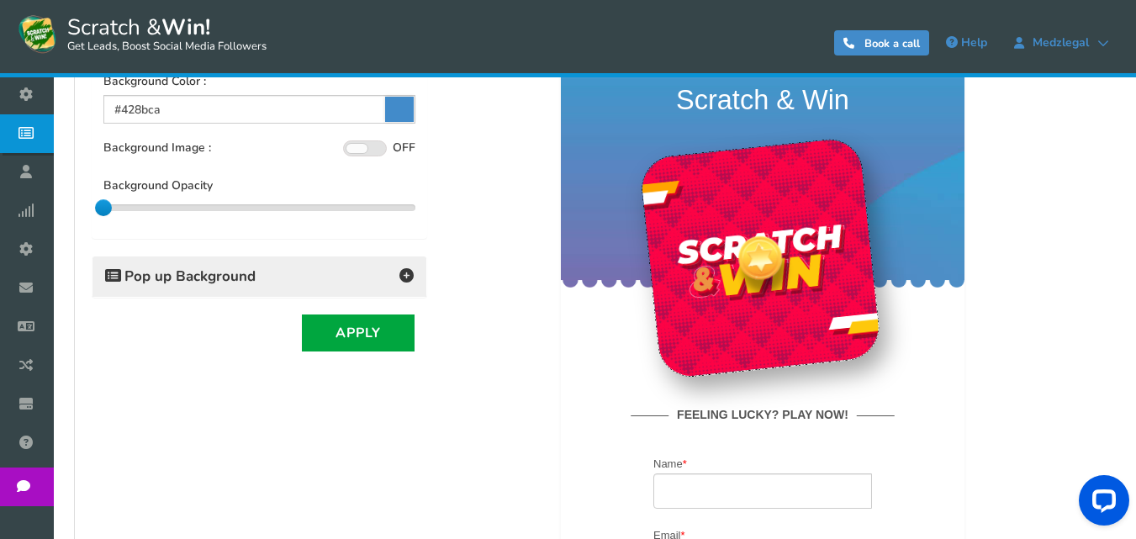
click at [403, 108] on icon at bounding box center [399, 109] width 29 height 25
click at [403, 108] on input "#428bca" at bounding box center [259, 109] width 312 height 29
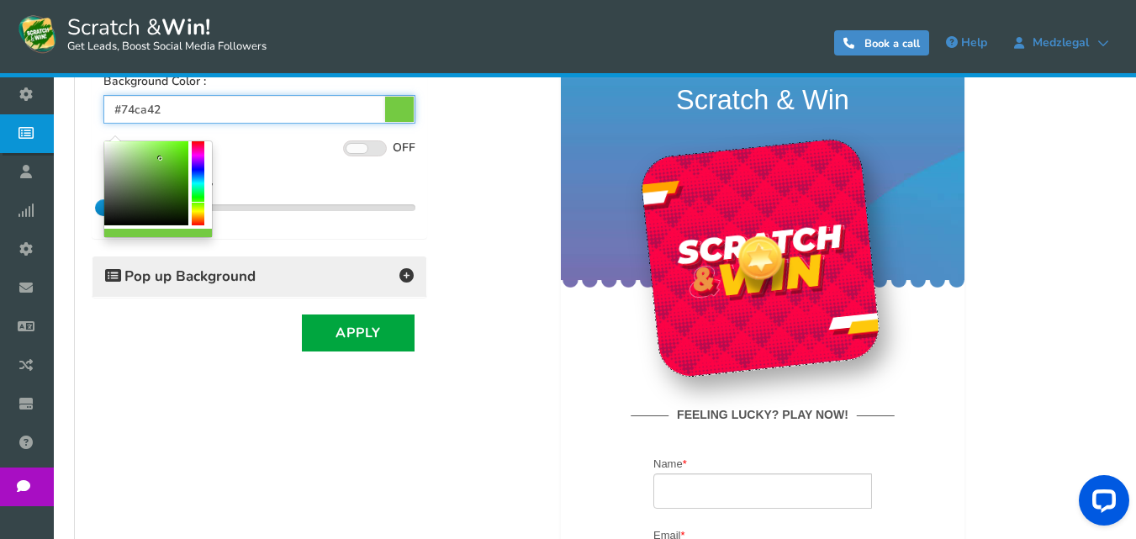
drag, startPoint x: 197, startPoint y: 176, endPoint x: 201, endPoint y: 203, distance: 27.2
click at [201, 203] on div at bounding box center [198, 183] width 13 height 84
drag, startPoint x: 156, startPoint y: 172, endPoint x: 169, endPoint y: 156, distance: 20.3
click at [169, 156] on div at bounding box center [146, 183] width 84 height 84
click at [416, 172] on div "Background Color : #6bd230 Background Image : ON OFF Upload Image Select from l…" at bounding box center [260, 151] width 334 height 172
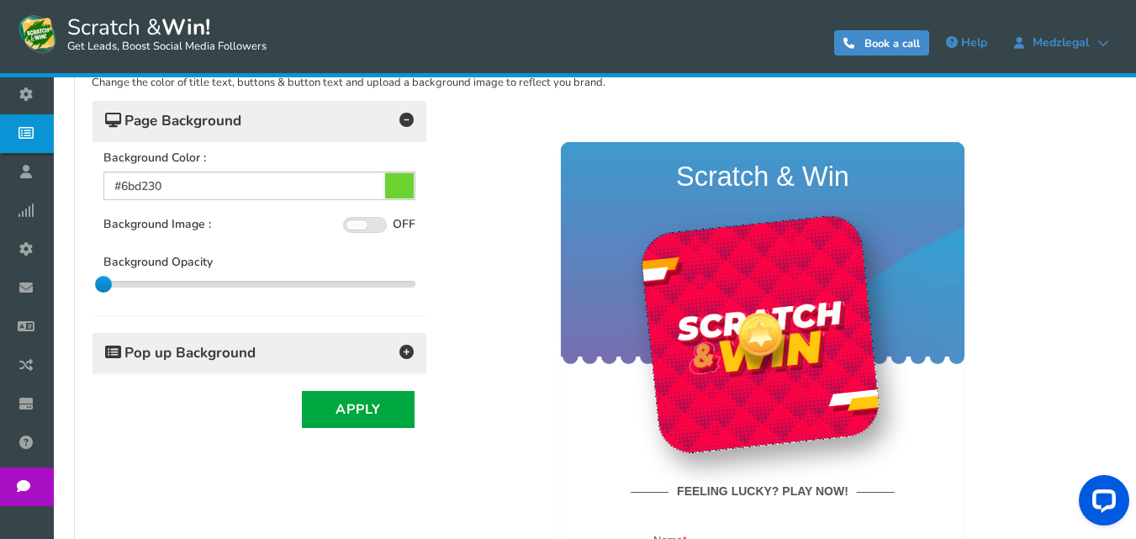
scroll to position [421, 0]
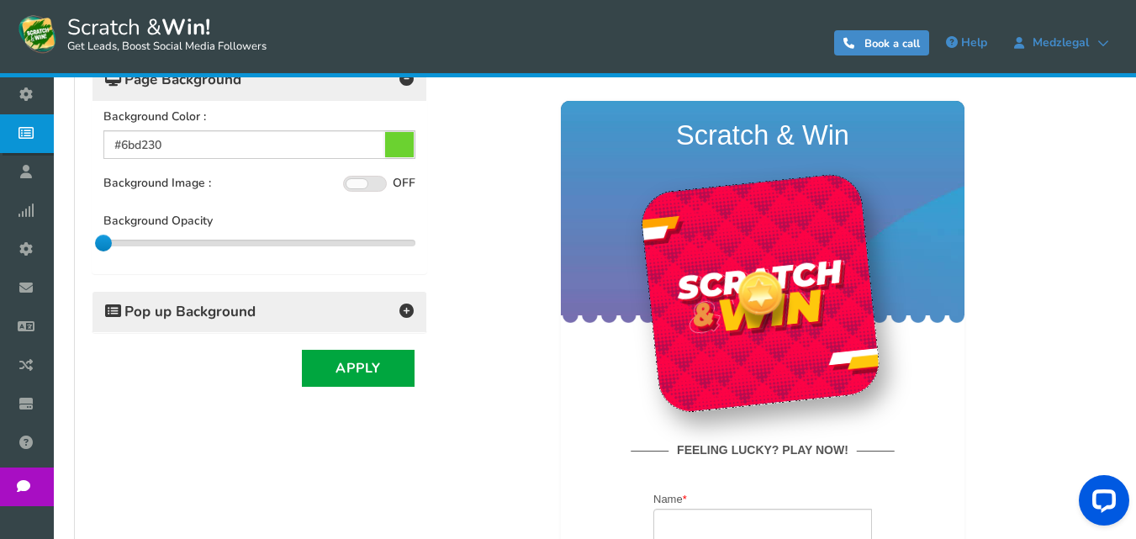
click at [395, 146] on icon at bounding box center [399, 144] width 29 height 25
click at [395, 146] on input "#6bd230" at bounding box center [259, 144] width 312 height 29
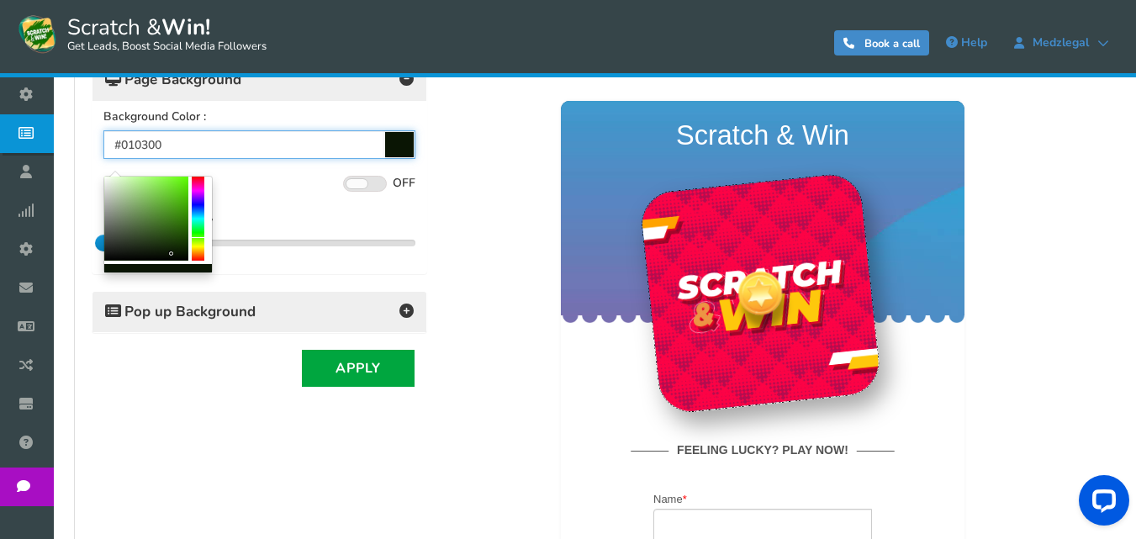
type input "#000000"
drag, startPoint x: 156, startPoint y: 206, endPoint x: 178, endPoint y: 273, distance: 70.0
click at [178, 273] on div at bounding box center [157, 225] width 109 height 98
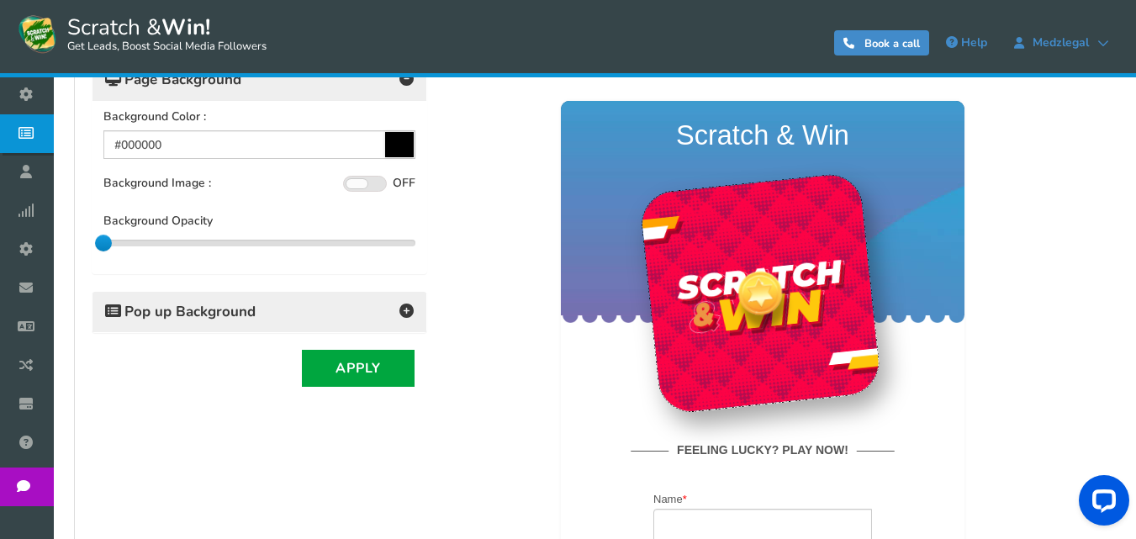
click at [465, 193] on div at bounding box center [763, 484] width 646 height 852
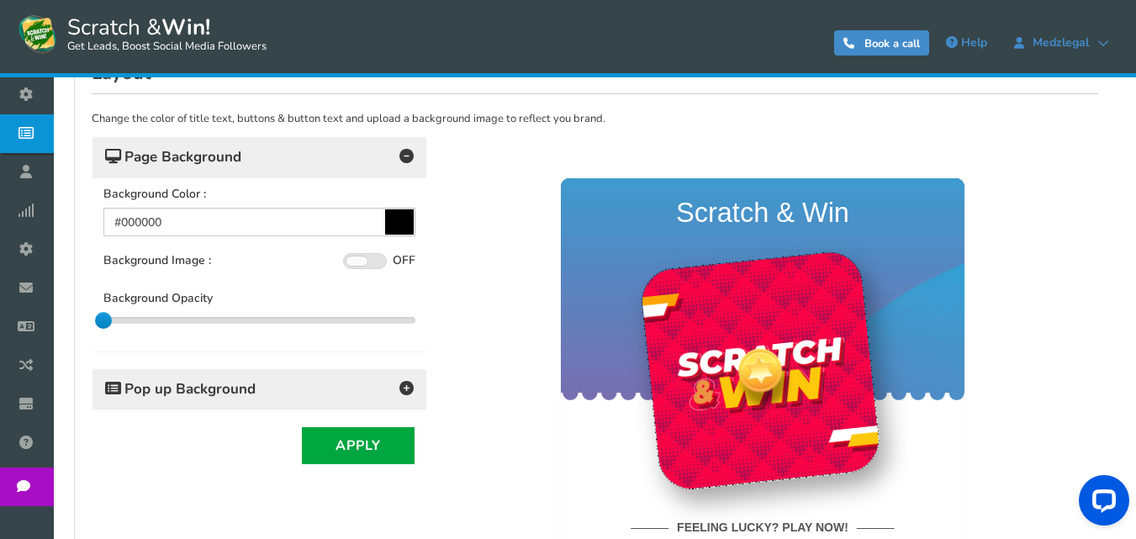
scroll to position [336, 0]
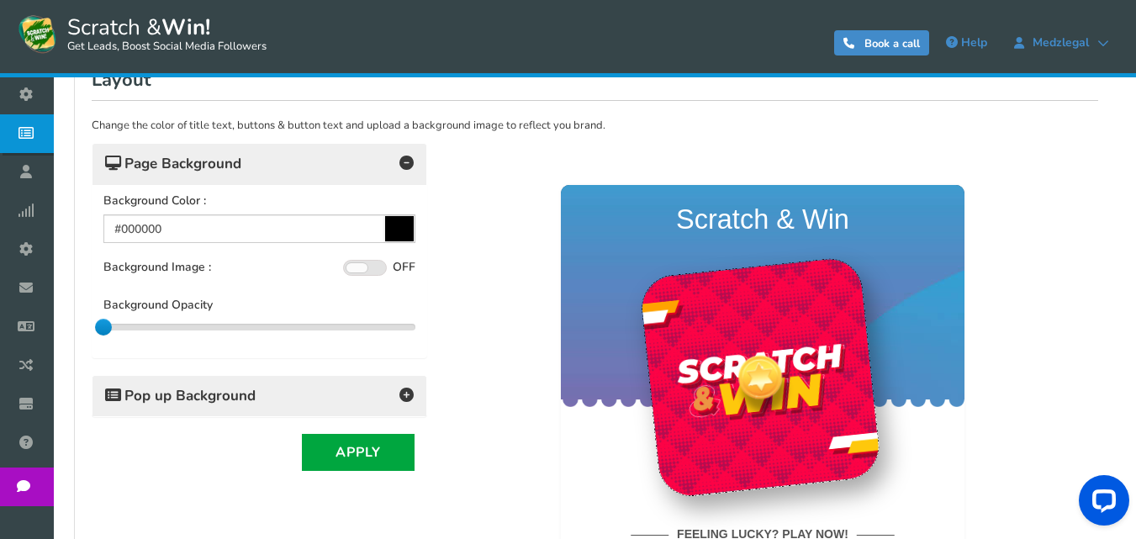
click at [317, 394] on h4 "Pop up Background" at bounding box center [259, 396] width 309 height 24
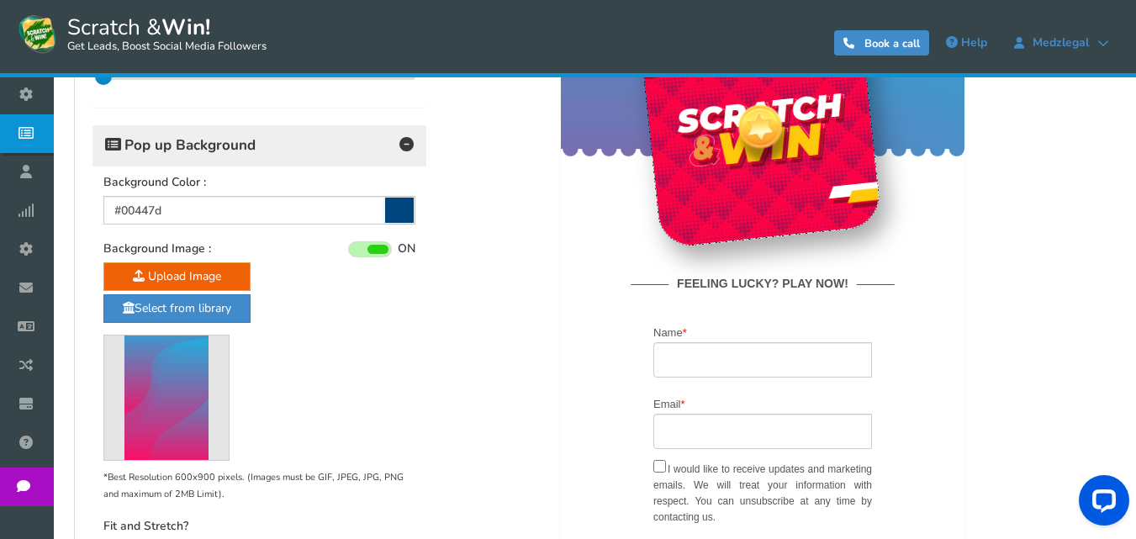
scroll to position [589, 0]
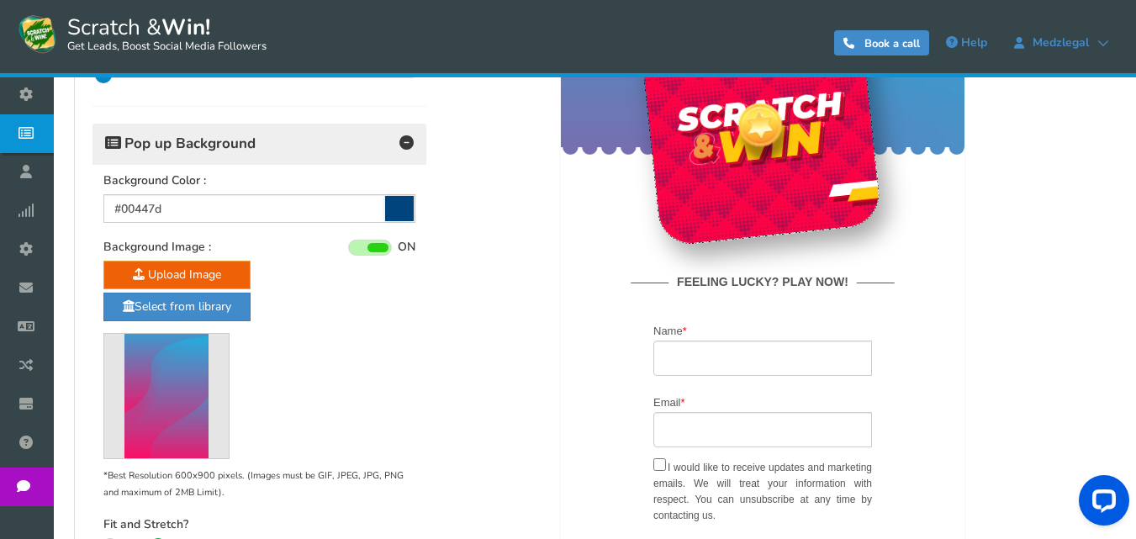
click at [403, 203] on icon at bounding box center [399, 208] width 29 height 25
click at [403, 203] on input "#00447d" at bounding box center [259, 208] width 312 height 29
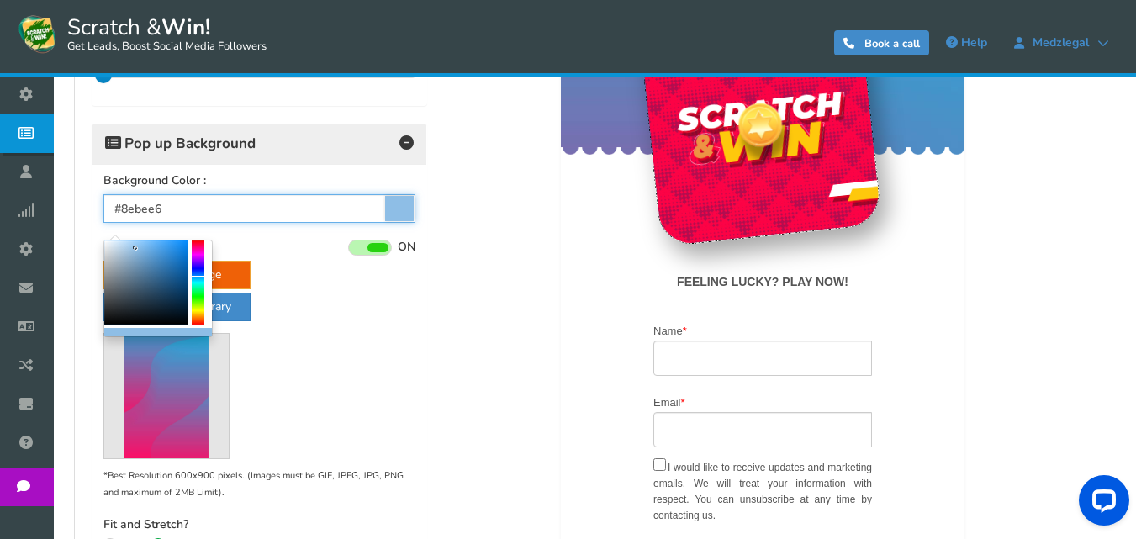
drag, startPoint x: 159, startPoint y: 275, endPoint x: 136, endPoint y: 249, distance: 34.6
click at [136, 249] on div at bounding box center [146, 283] width 84 height 84
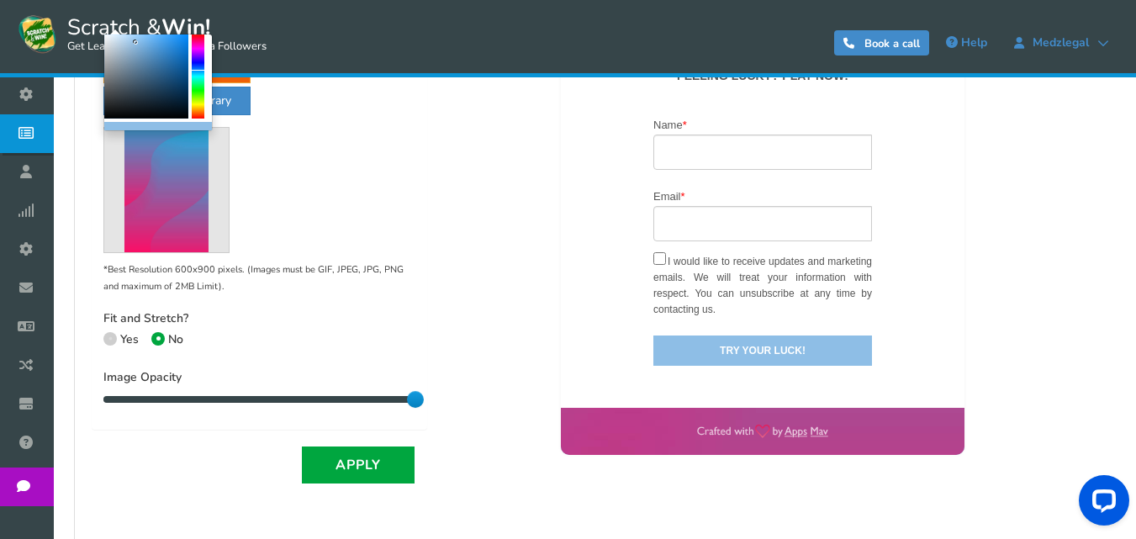
scroll to position [757, 0]
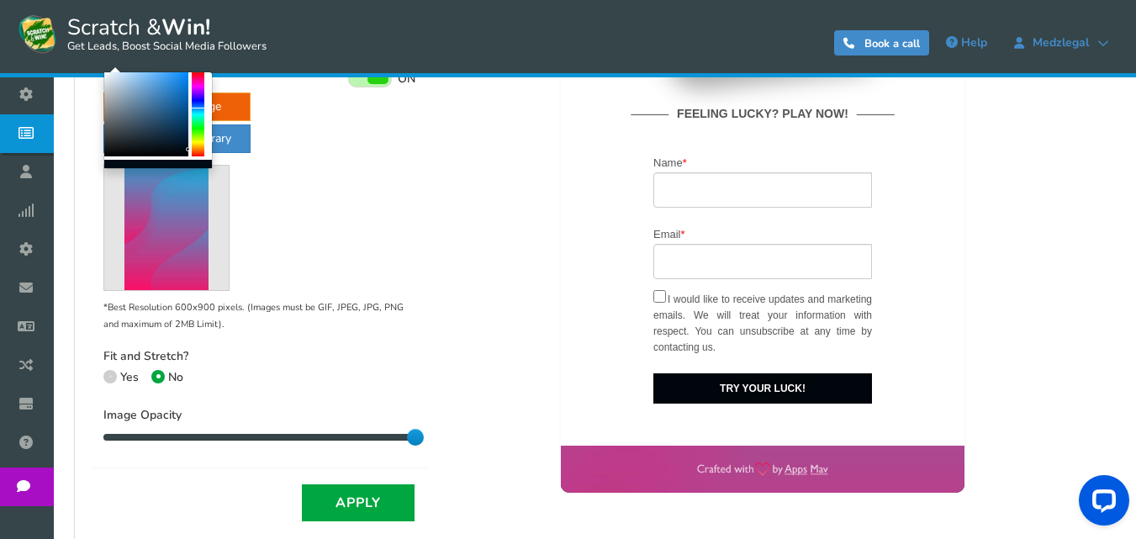
type input "#000000"
drag, startPoint x: 166, startPoint y: 114, endPoint x: 196, endPoint y: 167, distance: 60.3
click at [196, 167] on div at bounding box center [157, 120] width 109 height 98
click at [467, 198] on div at bounding box center [763, 148] width 646 height 852
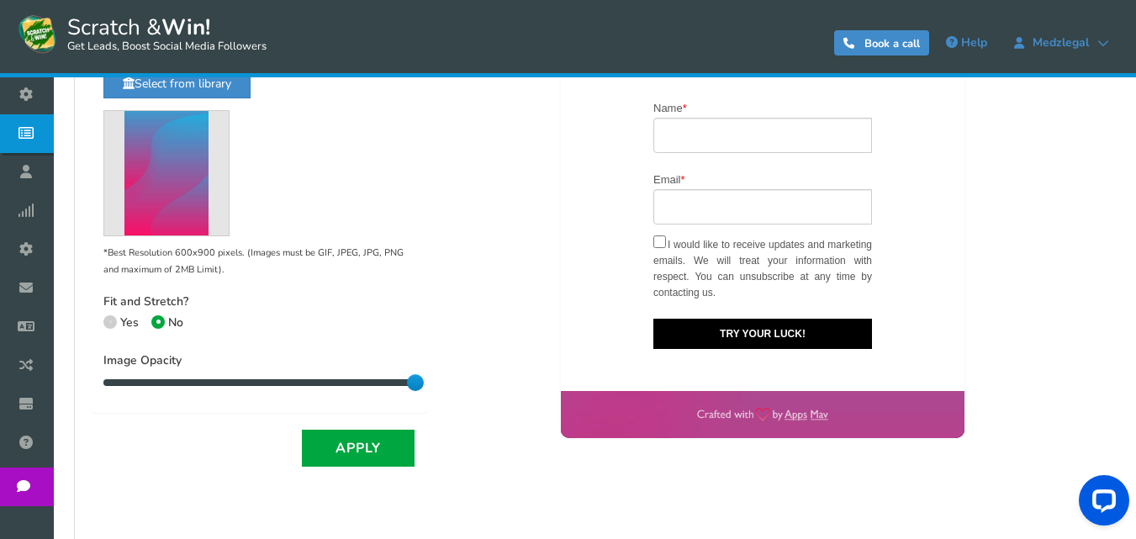
scroll to position [841, 0]
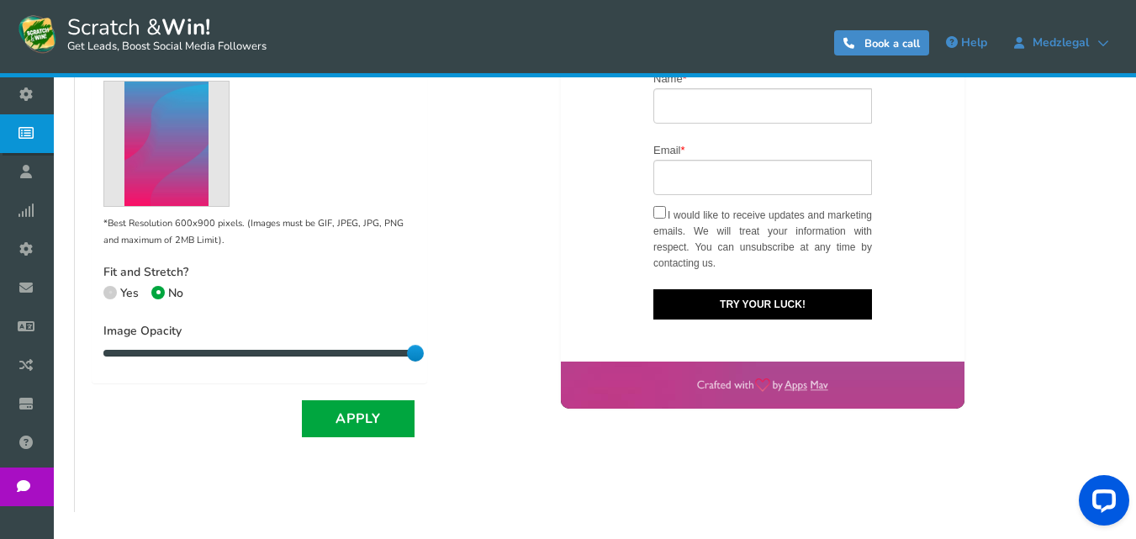
click at [104, 289] on span at bounding box center [109, 292] width 13 height 13
click at [104, 289] on input "Yes" at bounding box center [108, 294] width 11 height 11
radio input "true"
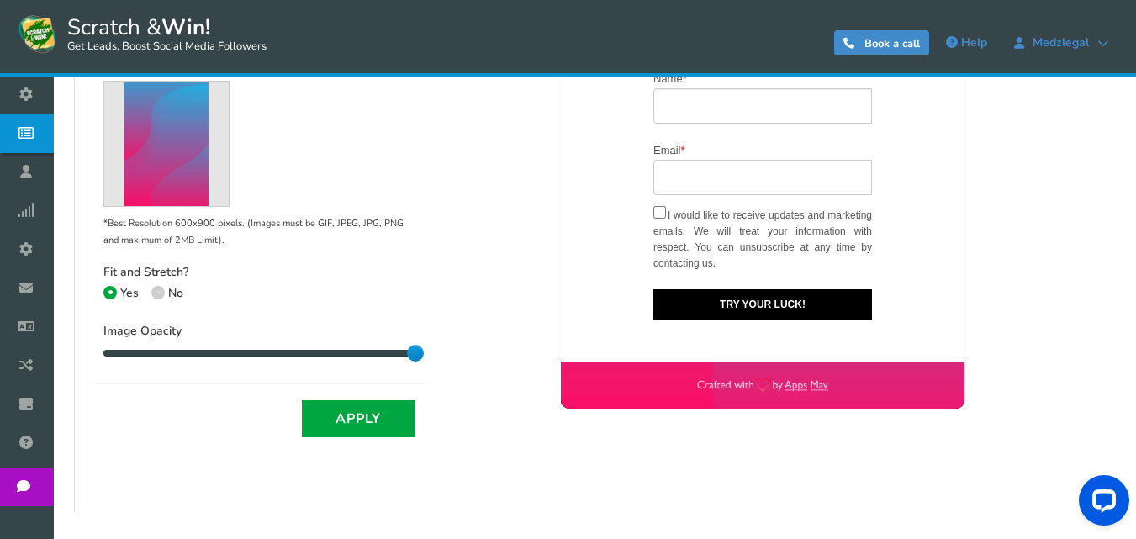
click at [106, 290] on span at bounding box center [109, 292] width 13 height 13
click at [106, 290] on input "Yes" at bounding box center [108, 294] width 11 height 11
click at [160, 294] on span at bounding box center [157, 292] width 13 height 13
click at [160, 294] on input "No" at bounding box center [156, 294] width 11 height 11
radio input "true"
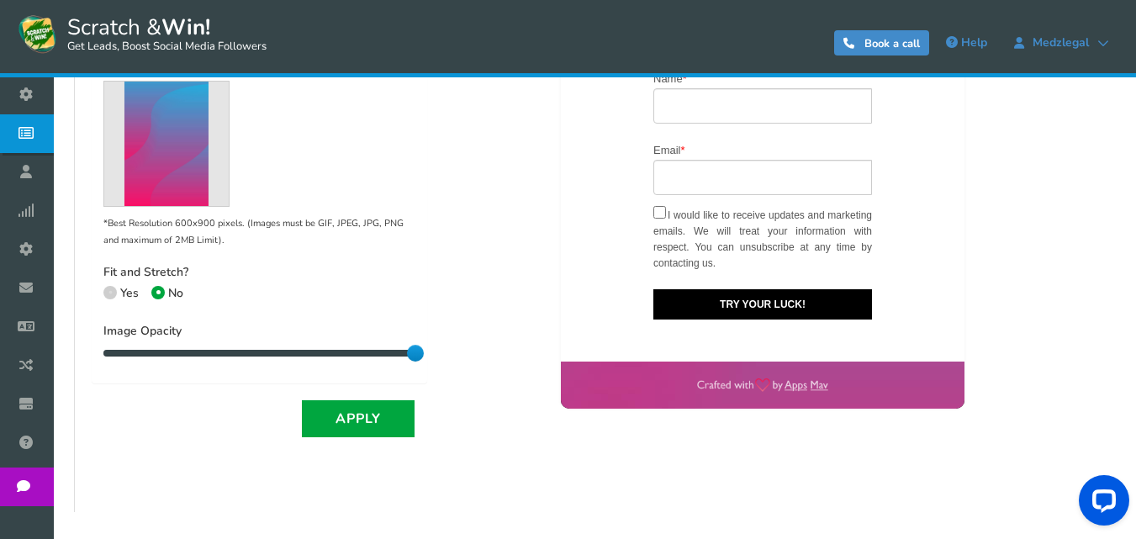
click at [113, 294] on span at bounding box center [109, 292] width 13 height 13
click at [113, 294] on input "Yes" at bounding box center [108, 294] width 11 height 11
radio input "true"
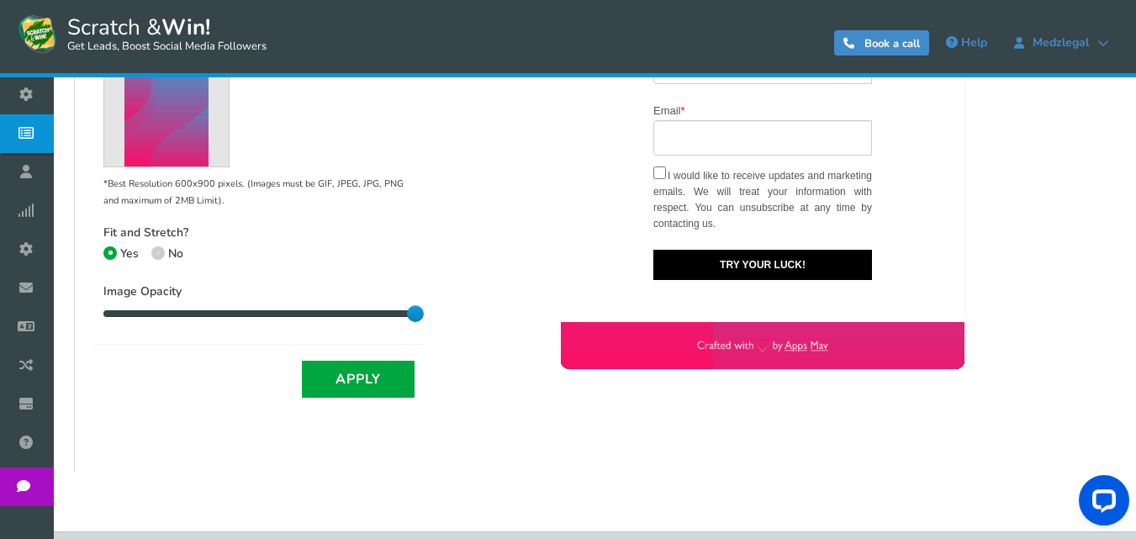
scroll to position [925, 0]
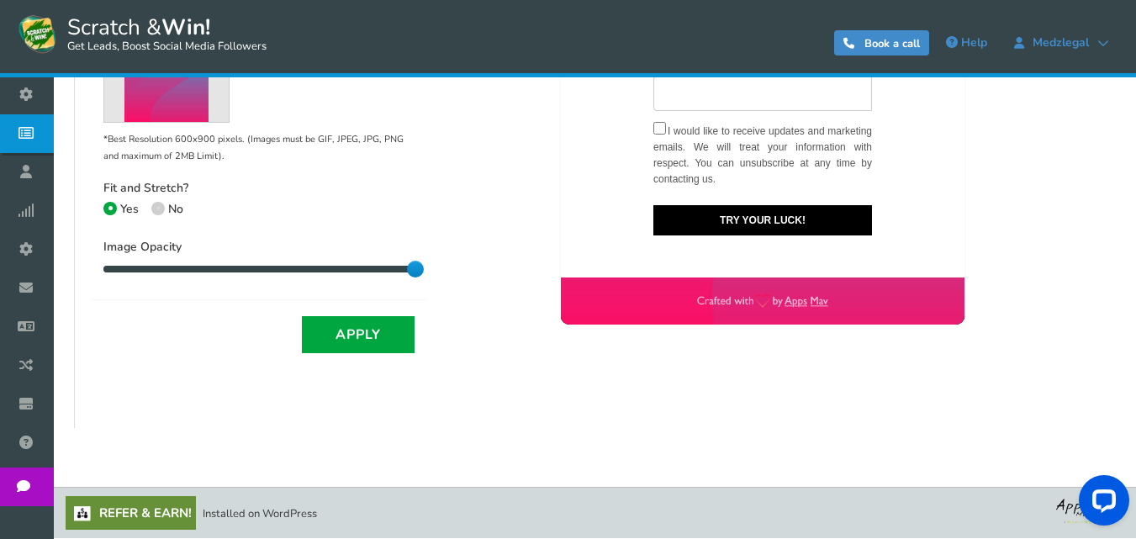
click at [158, 210] on span at bounding box center [157, 208] width 13 height 13
click at [158, 210] on input "No" at bounding box center [156, 210] width 11 height 11
radio input "true"
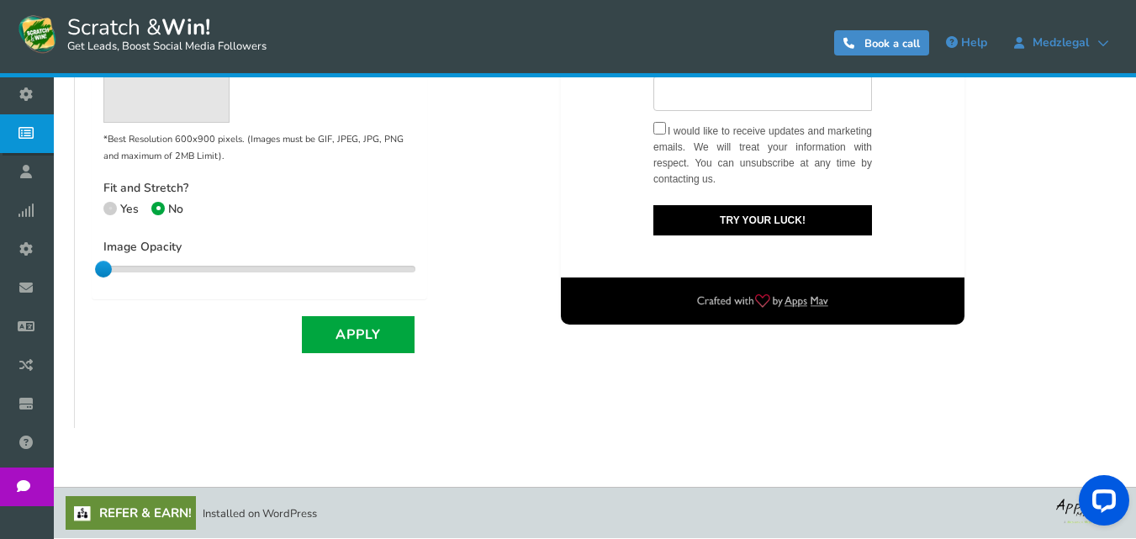
drag, startPoint x: 415, startPoint y: 270, endPoint x: 82, endPoint y: 267, distance: 333.1
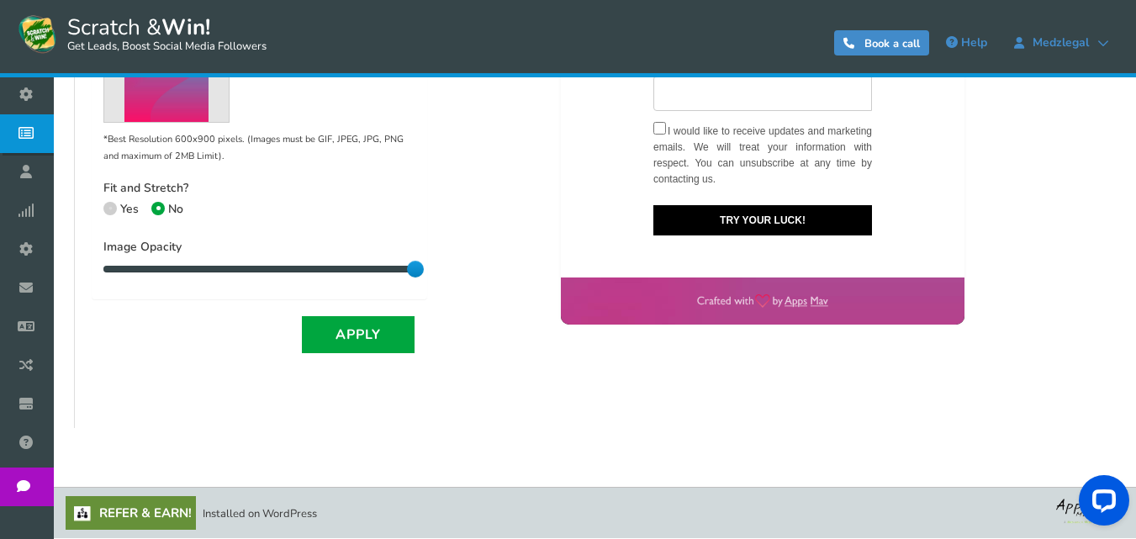
drag, startPoint x: 547, startPoint y: -178, endPoint x: 447, endPoint y: 267, distance: 455.9
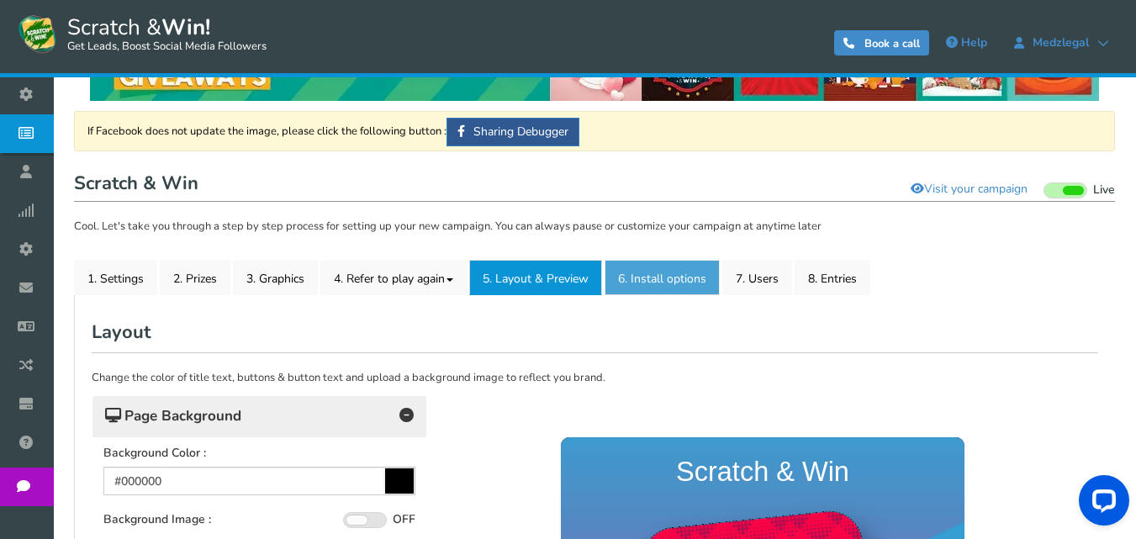
click at [675, 269] on link "6. Install options New" at bounding box center [662, 277] width 115 height 35
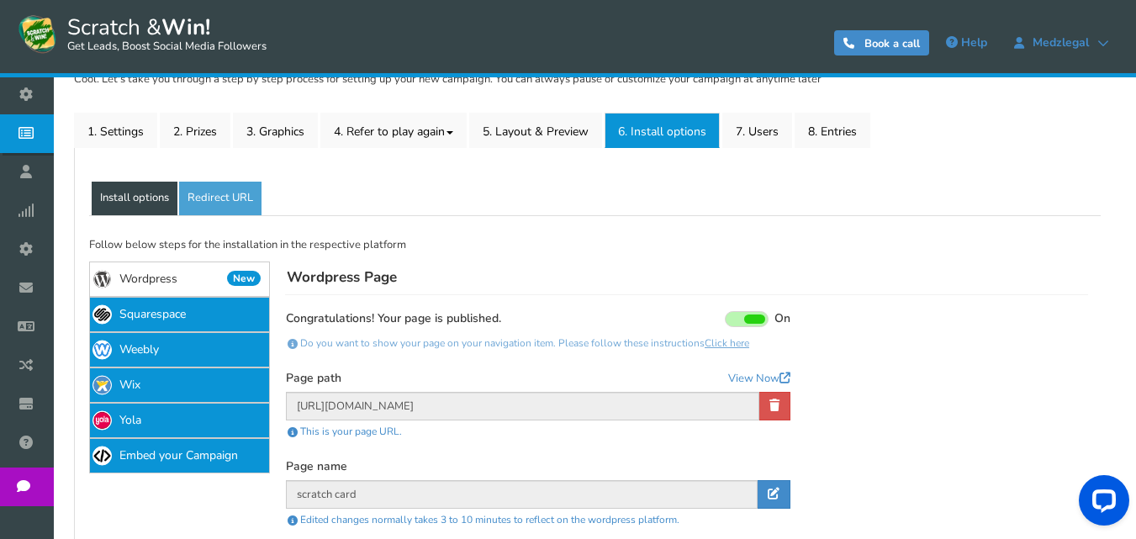
scroll to position [233, 0]
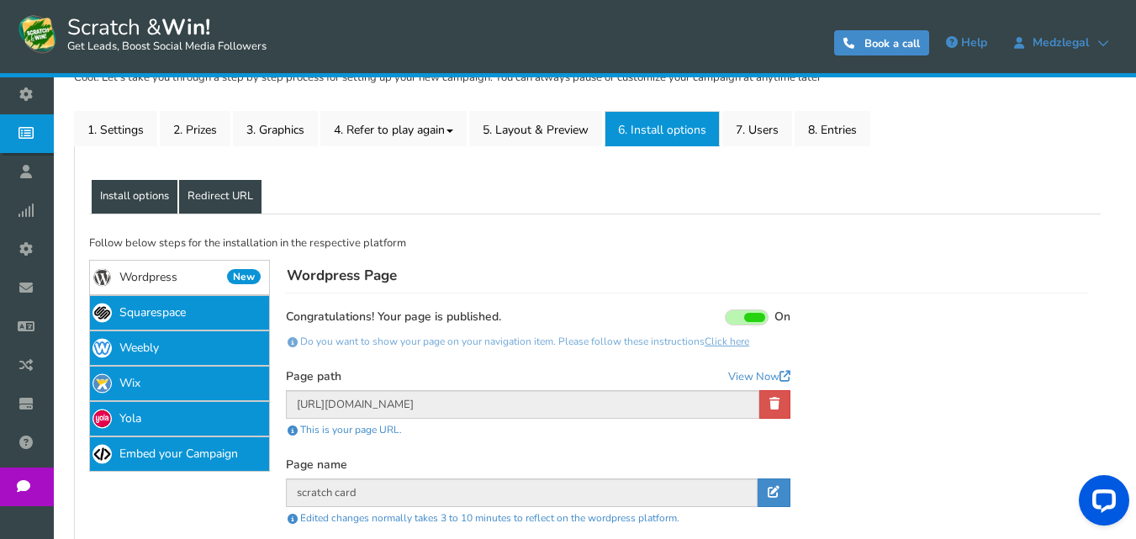
click at [204, 187] on link "Redirect URL" at bounding box center [220, 197] width 82 height 34
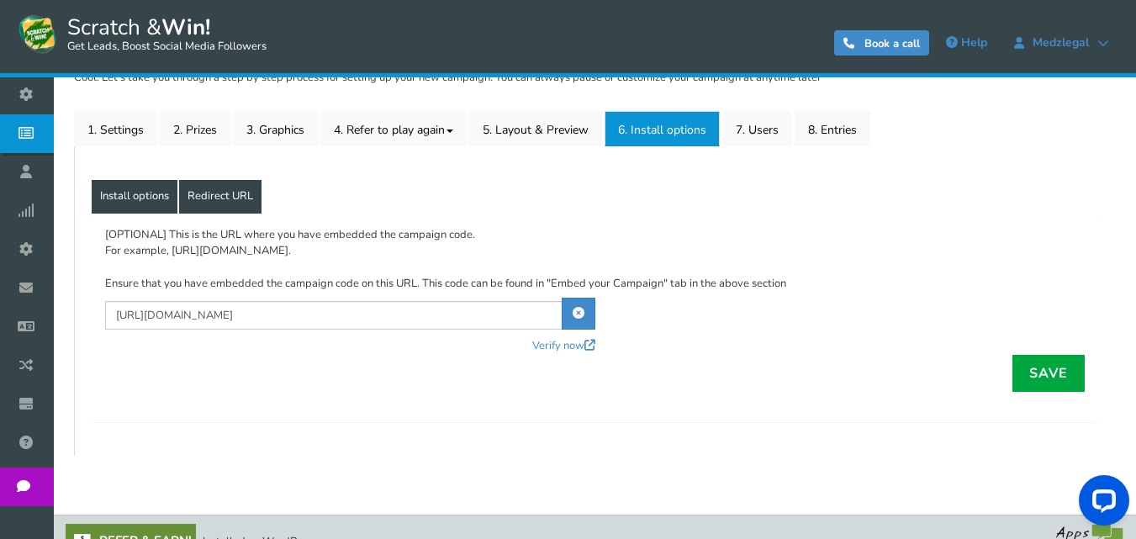
click at [149, 190] on link "Install options" at bounding box center [135, 197] width 86 height 34
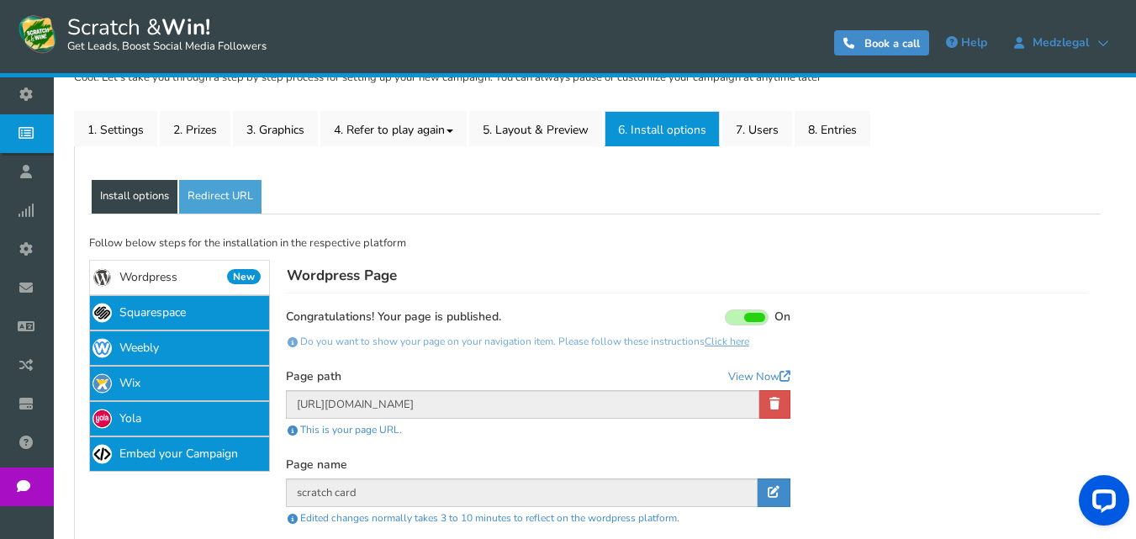
click at [214, 272] on link "Wordpress New" at bounding box center [179, 277] width 181 height 35
click at [754, 124] on link "7. Users" at bounding box center [757, 128] width 70 height 35
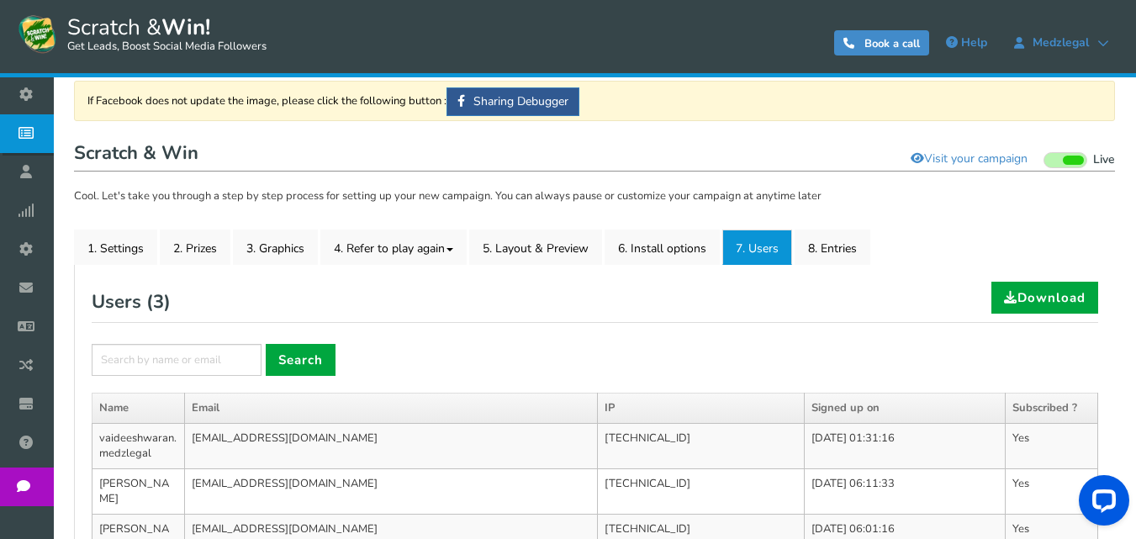
scroll to position [114, 0]
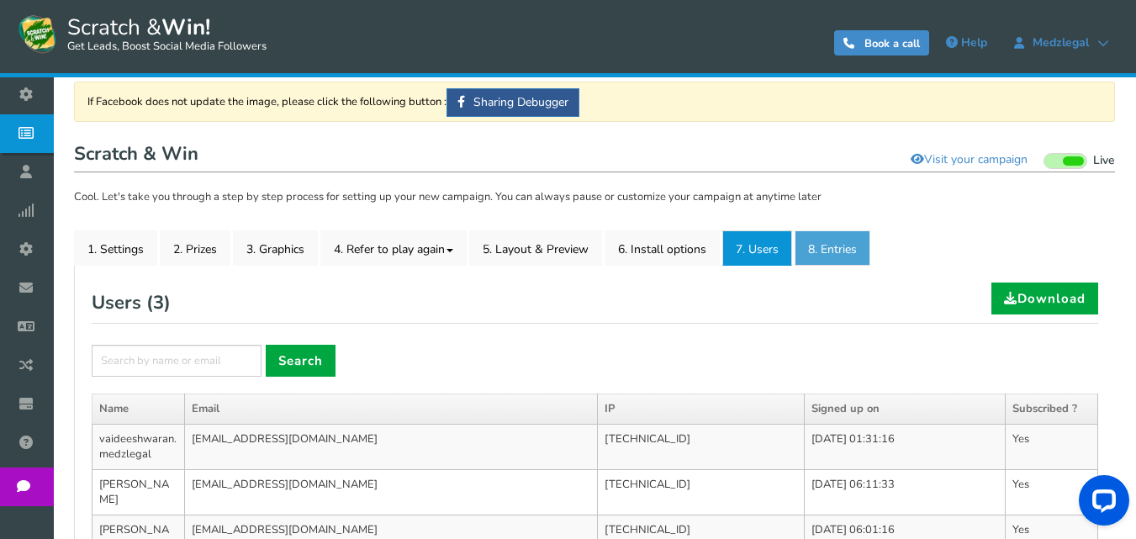
click at [866, 245] on link "8. Entries" at bounding box center [833, 247] width 76 height 35
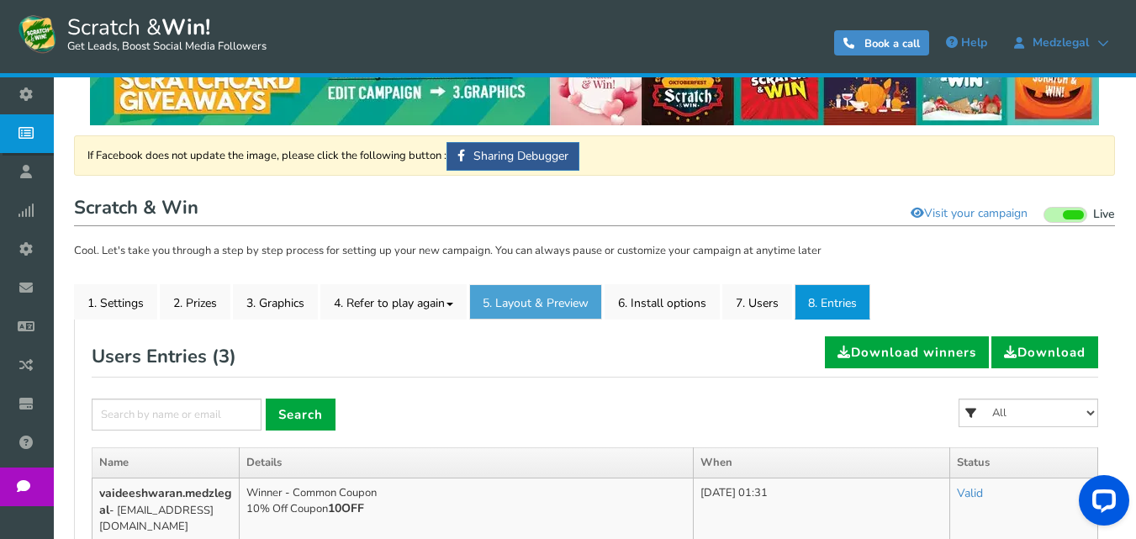
scroll to position [0, 0]
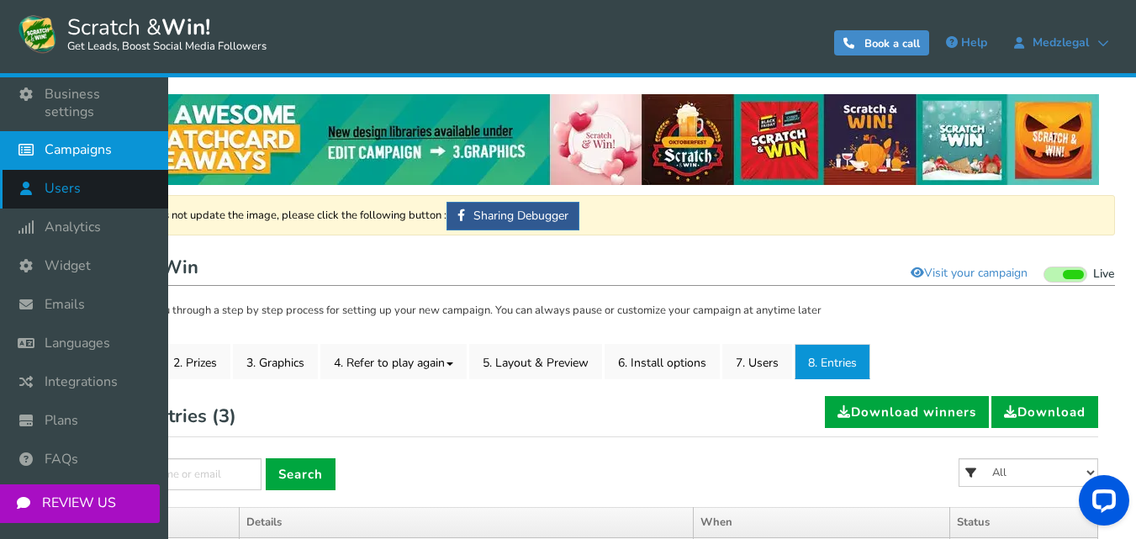
click at [45, 170] on icon at bounding box center [30, 188] width 32 height 37
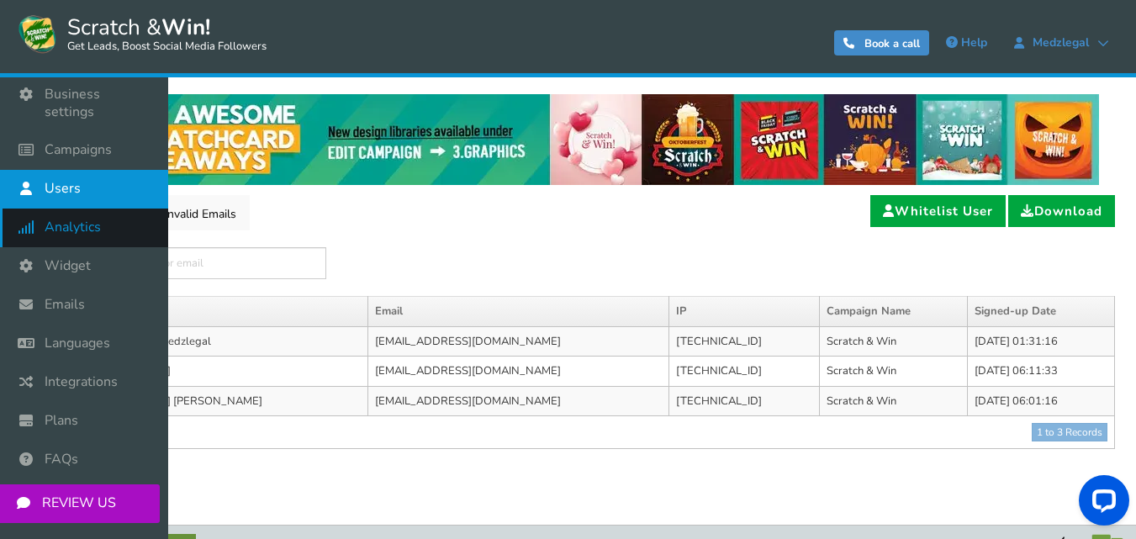
click at [80, 219] on span "Analytics" at bounding box center [73, 228] width 56 height 18
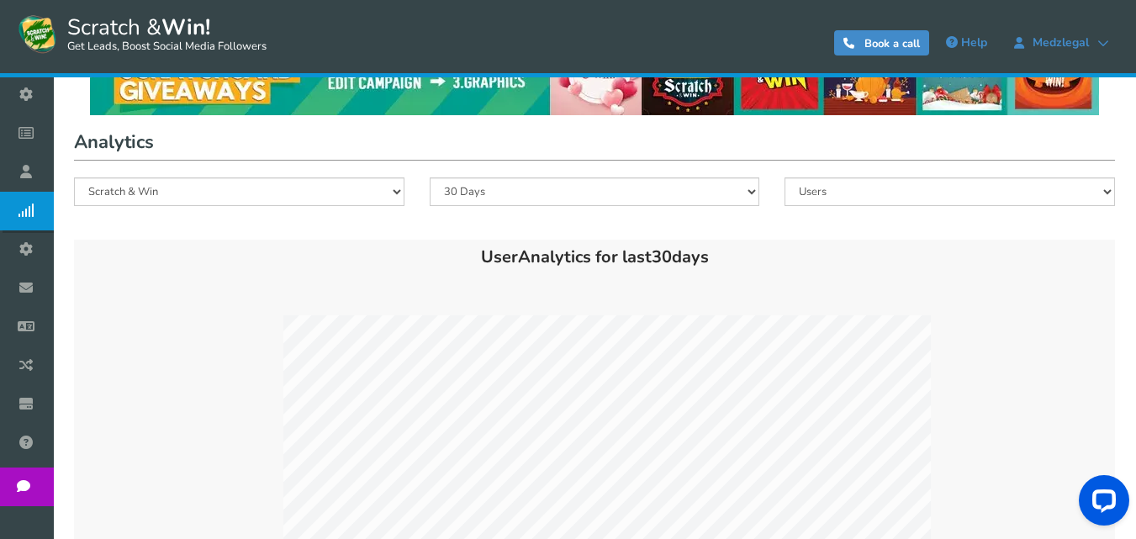
scroll to position [26, 0]
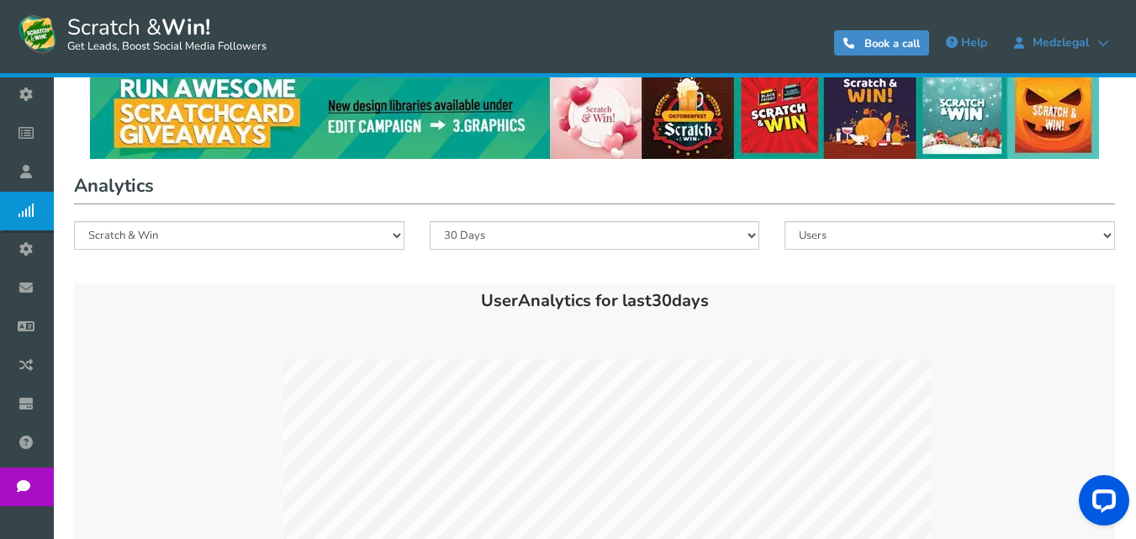
click at [99, 28] on span "Scratch & Win! Get Leads, Boost Social Media Followers" at bounding box center [163, 34] width 208 height 42
click at [53, 44] on img at bounding box center [38, 34] width 42 height 42
click at [34, 50] on img at bounding box center [38, 34] width 42 height 42
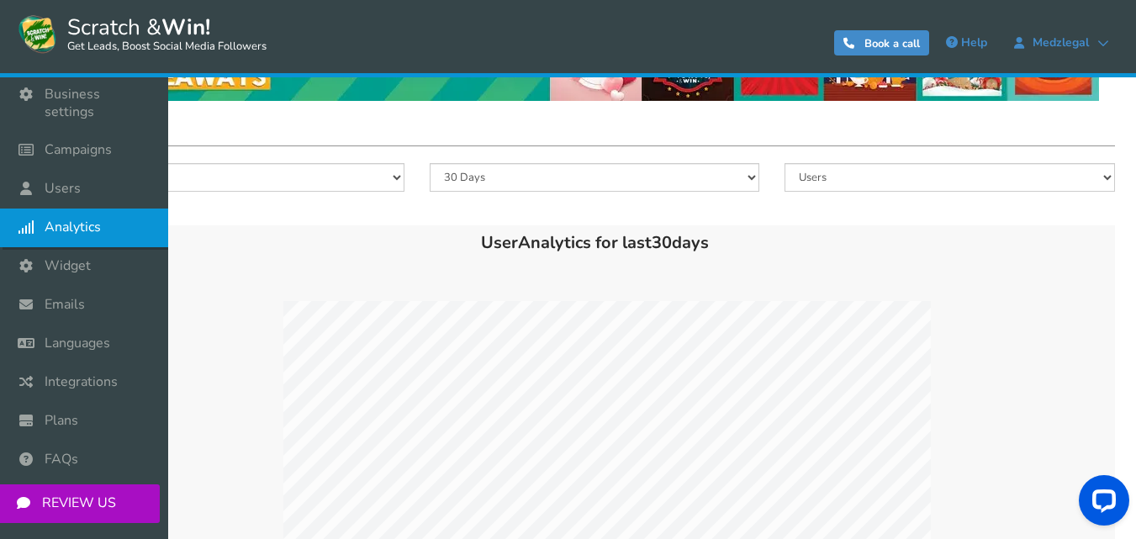
scroll to position [278, 0]
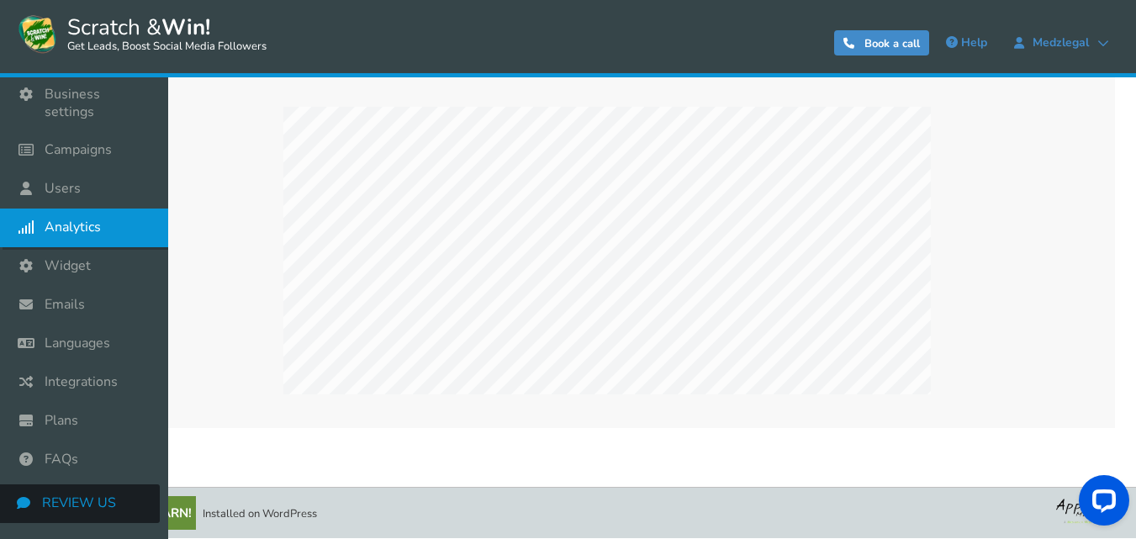
click at [88, 484] on link "REVIEW US" at bounding box center [78, 503] width 162 height 39
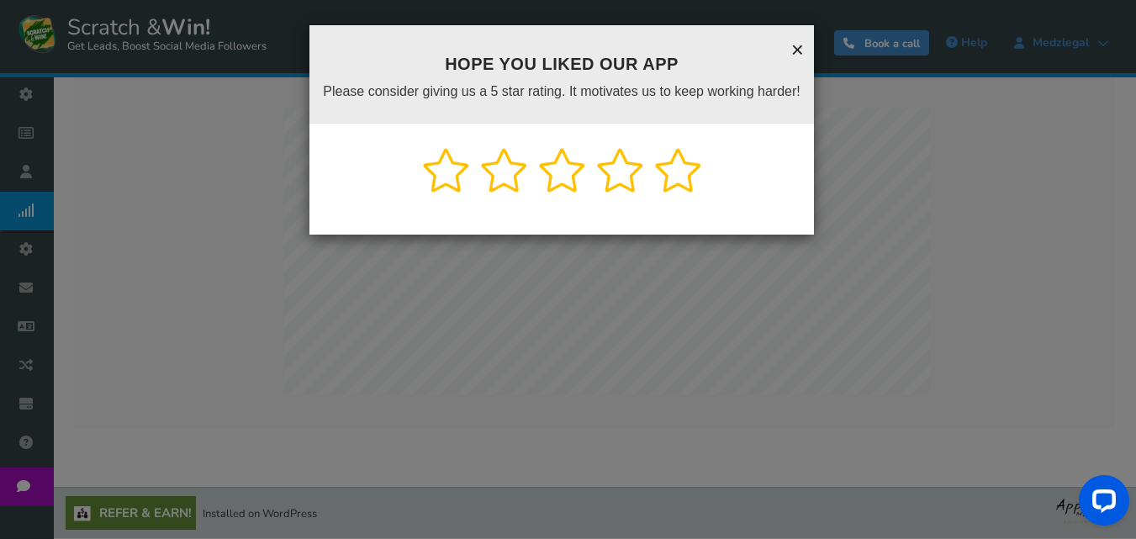
click at [802, 44] on link "×" at bounding box center [797, 50] width 13 height 22
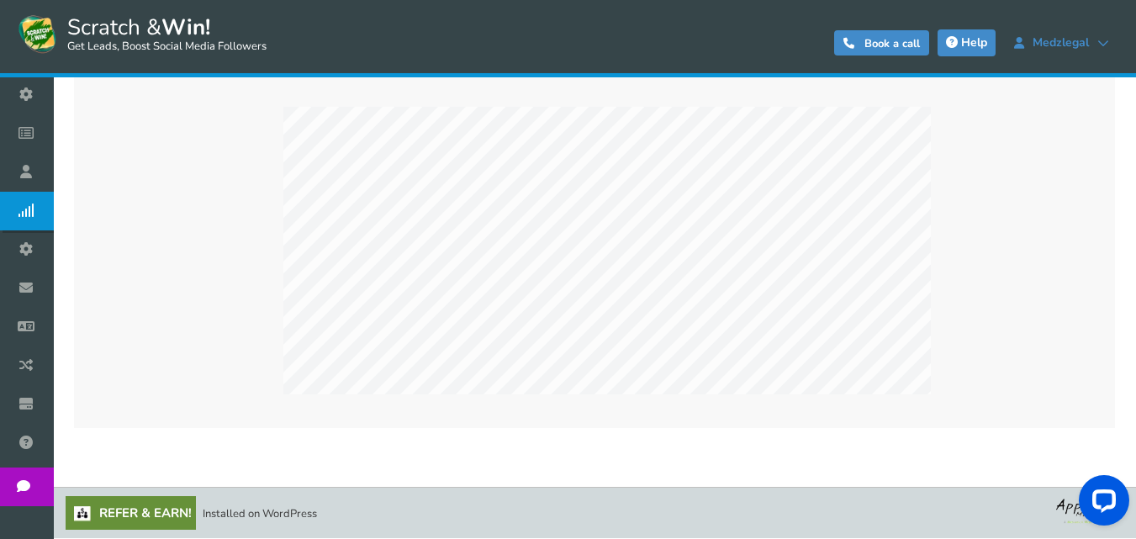
click at [973, 42] on span "Help" at bounding box center [974, 42] width 26 height 16
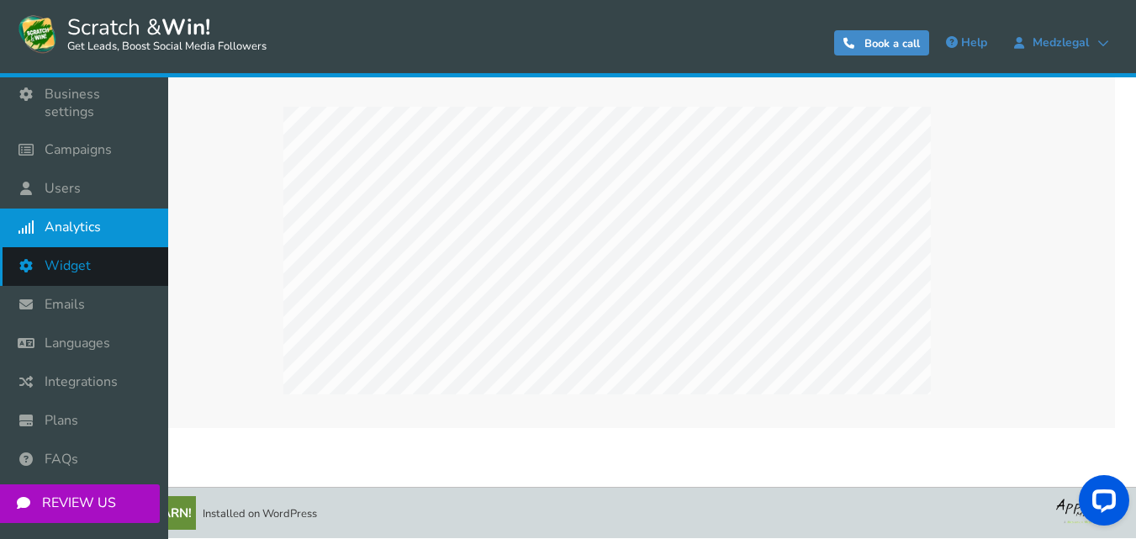
click at [71, 247] on link "Widget" at bounding box center [84, 266] width 168 height 39
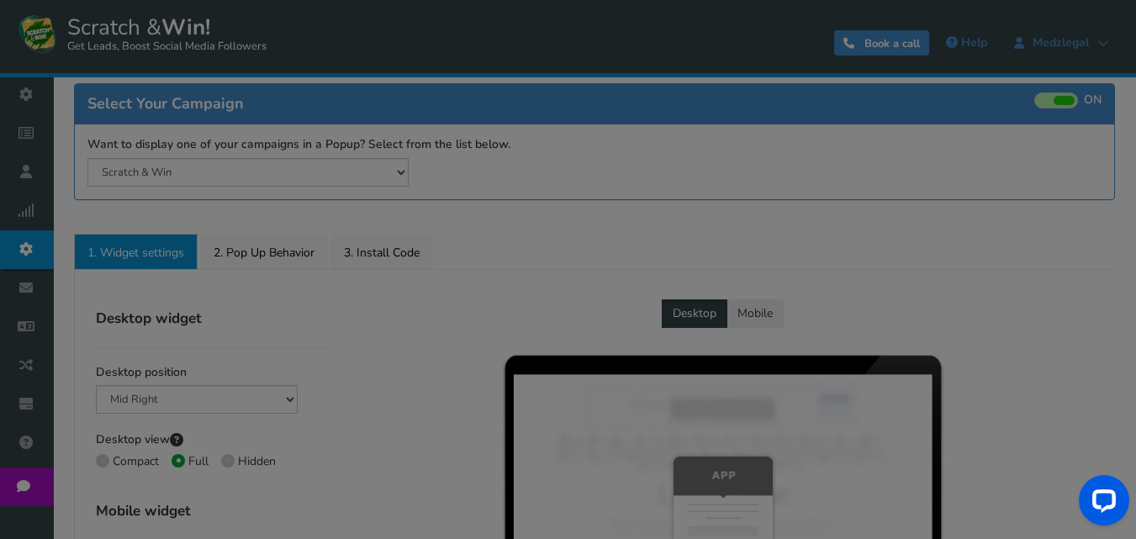
radio input "true"
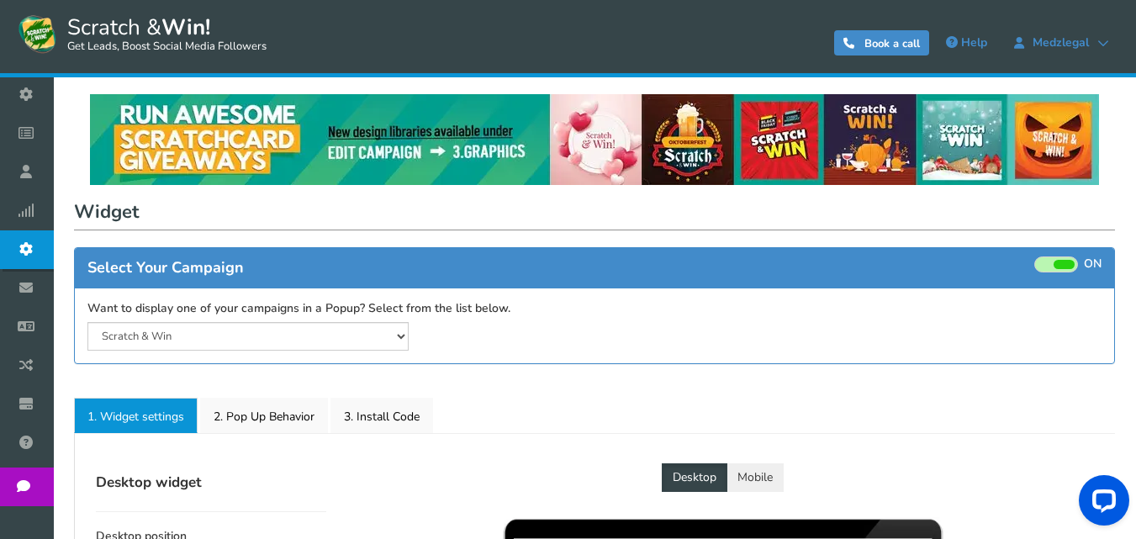
drag, startPoint x: 62, startPoint y: 129, endPoint x: 71, endPoint y: 131, distance: 8.8
click at [0, 0] on span "Campaigns" at bounding box center [0, 0] width 0 height 0
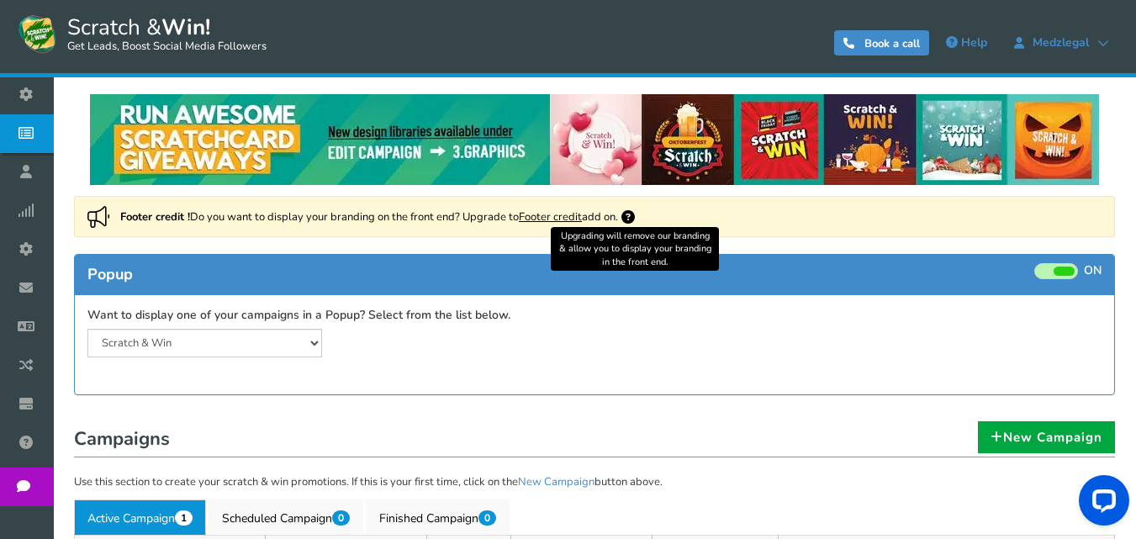
click at [635, 214] on icon at bounding box center [628, 216] width 13 height 13
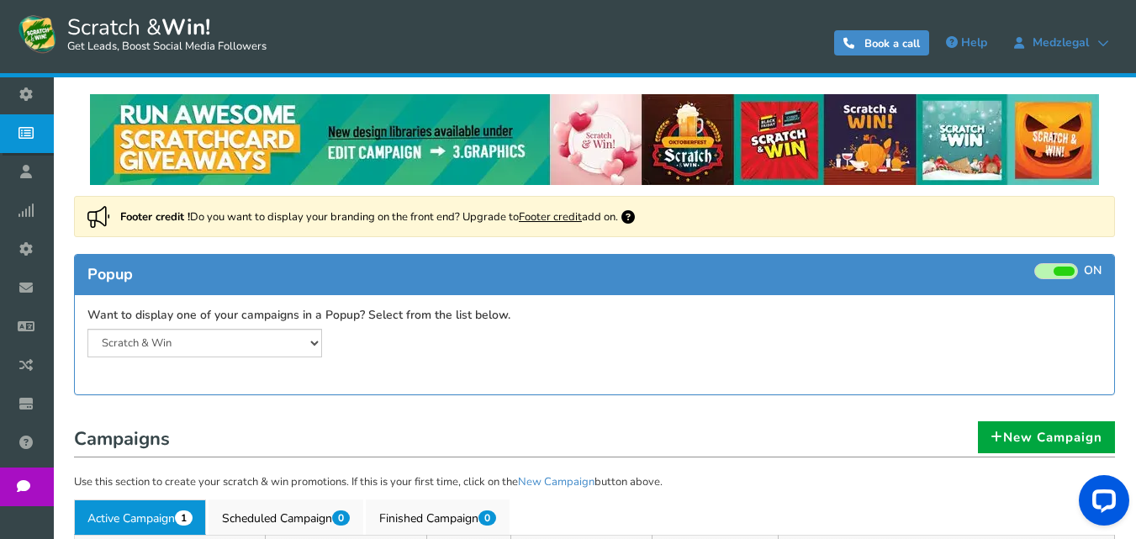
click at [635, 214] on icon at bounding box center [628, 216] width 13 height 13
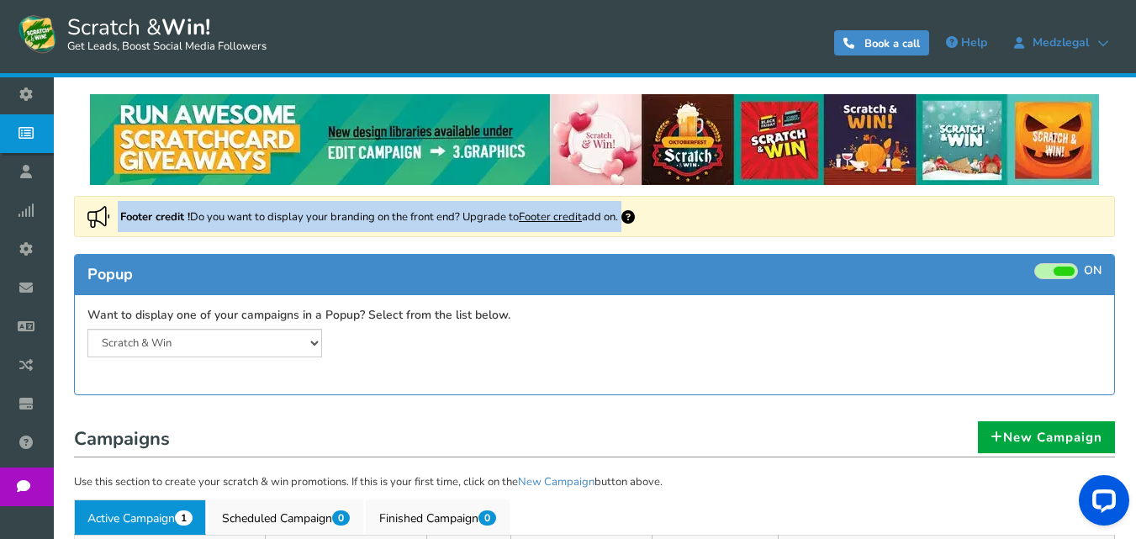
click at [635, 214] on icon at bounding box center [628, 216] width 13 height 13
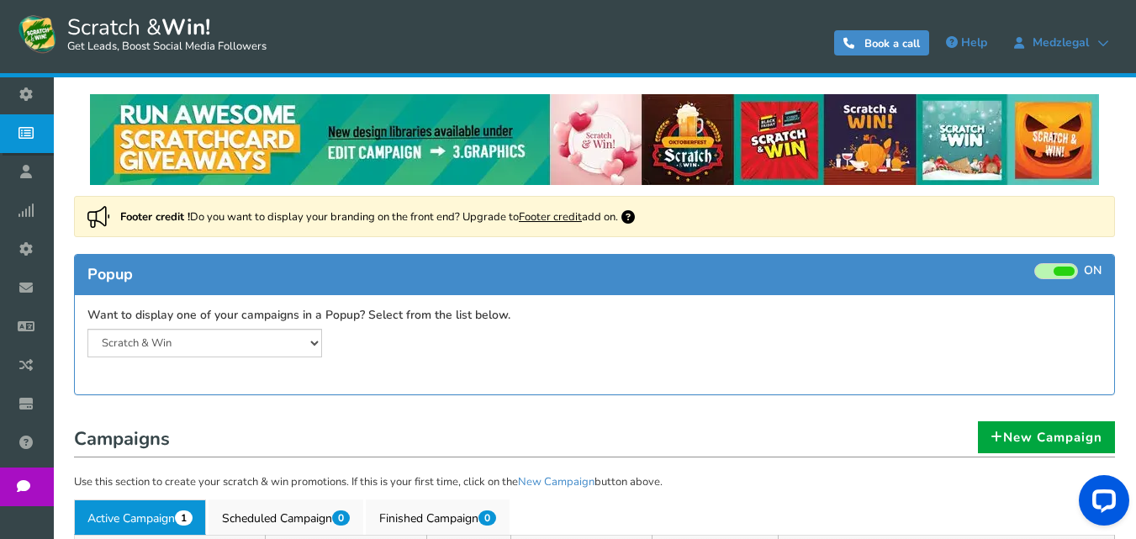
click at [635, 214] on icon at bounding box center [628, 216] width 13 height 13
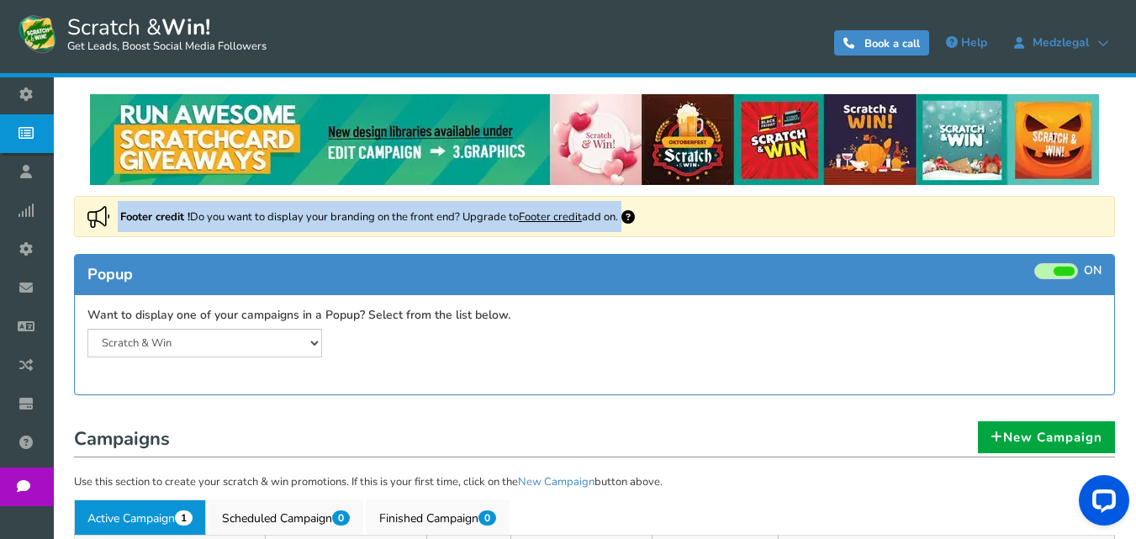
click at [635, 214] on icon at bounding box center [628, 216] width 13 height 13
click at [519, 219] on div "Footer credit ! Do you want to display your branding on the front end? Upgrade …" at bounding box center [594, 216] width 1041 height 41
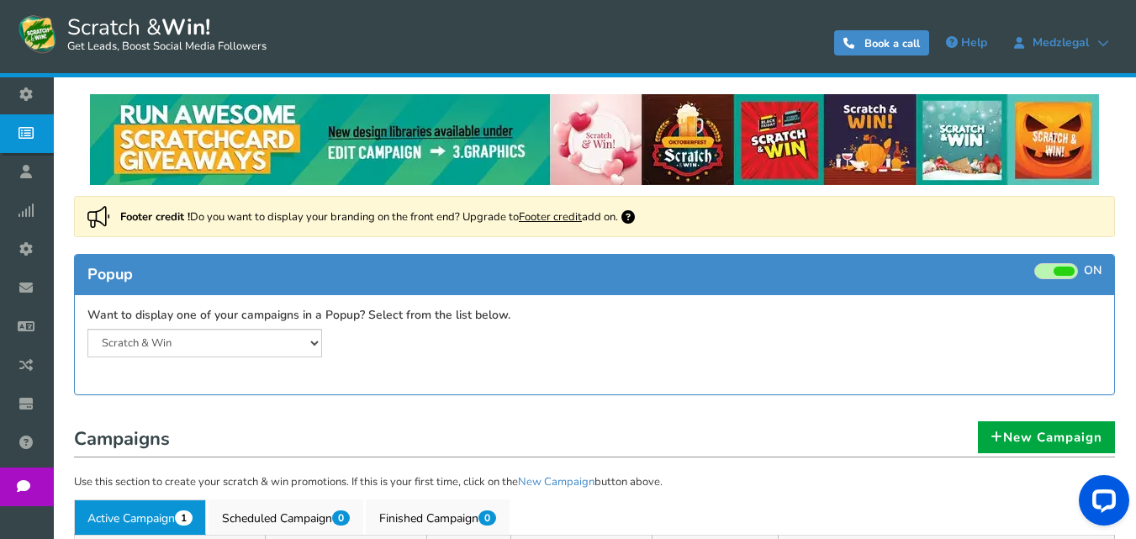
click at [535, 216] on link "Footer credit" at bounding box center [550, 216] width 63 height 15
